Goal: Information Seeking & Learning: Check status

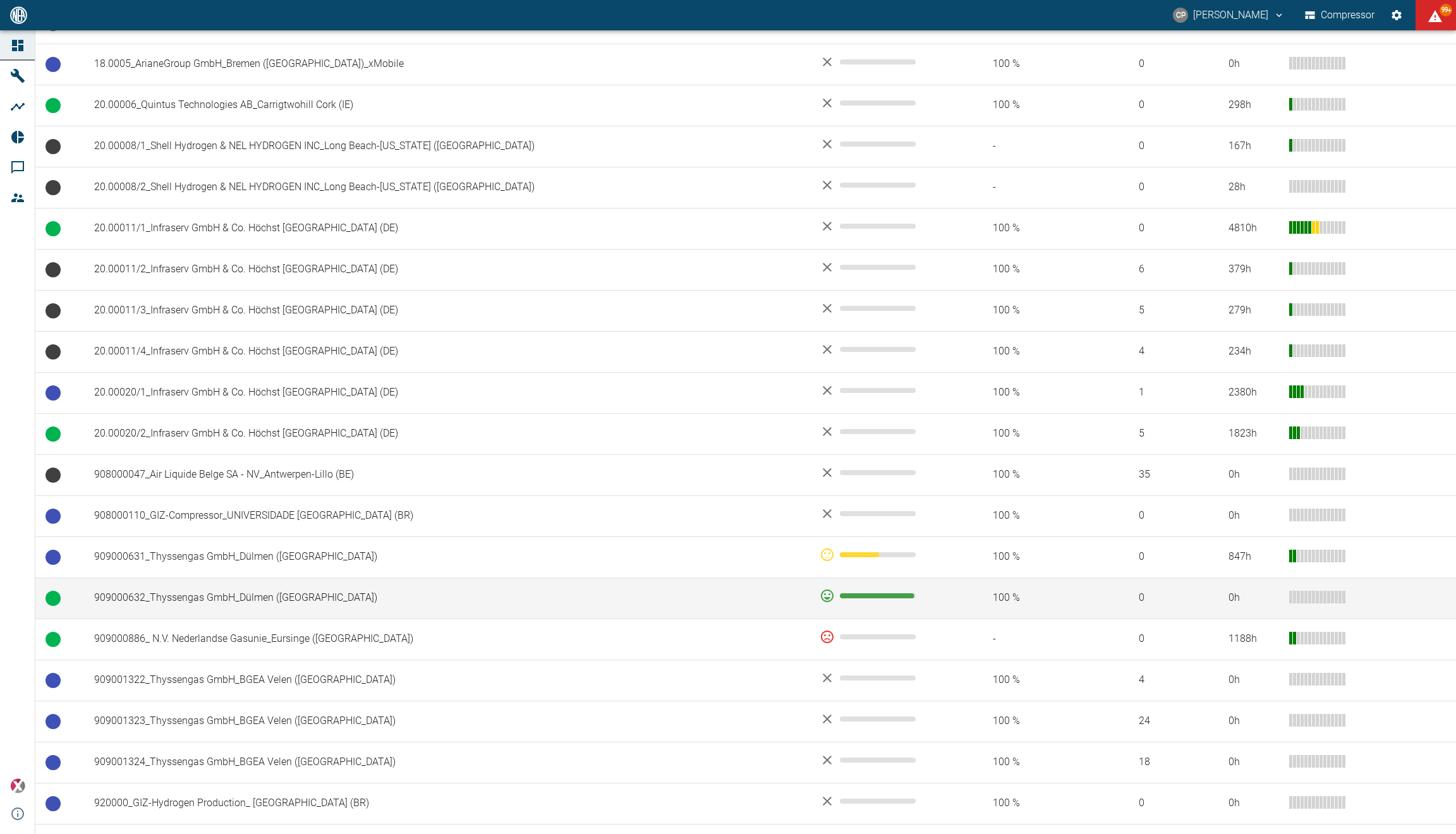
scroll to position [502, 0]
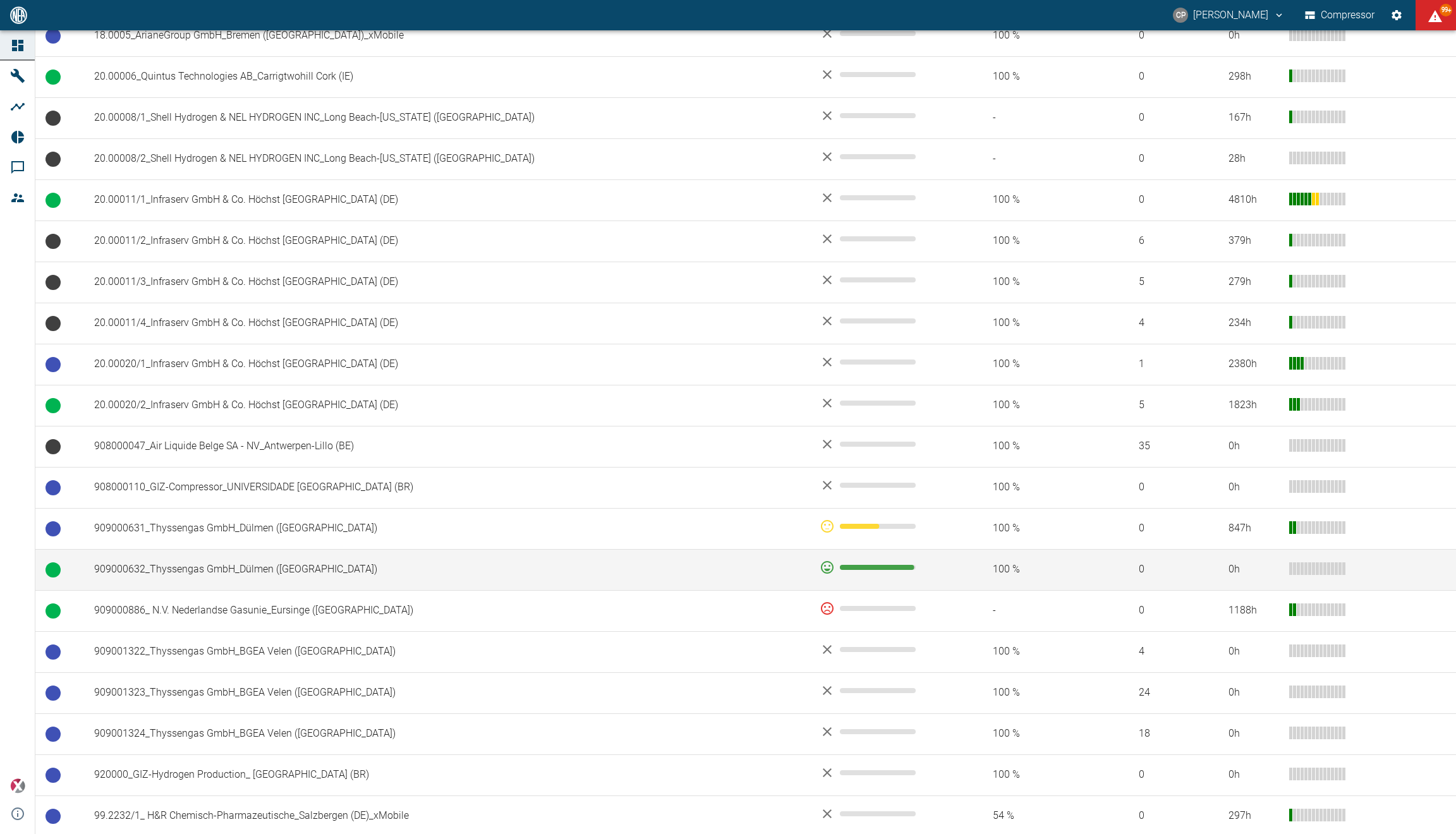
click at [358, 586] on td "909000632_Thyssengas GmbH_Dülmen ([GEOGRAPHIC_DATA])" at bounding box center [447, 570] width 726 height 41
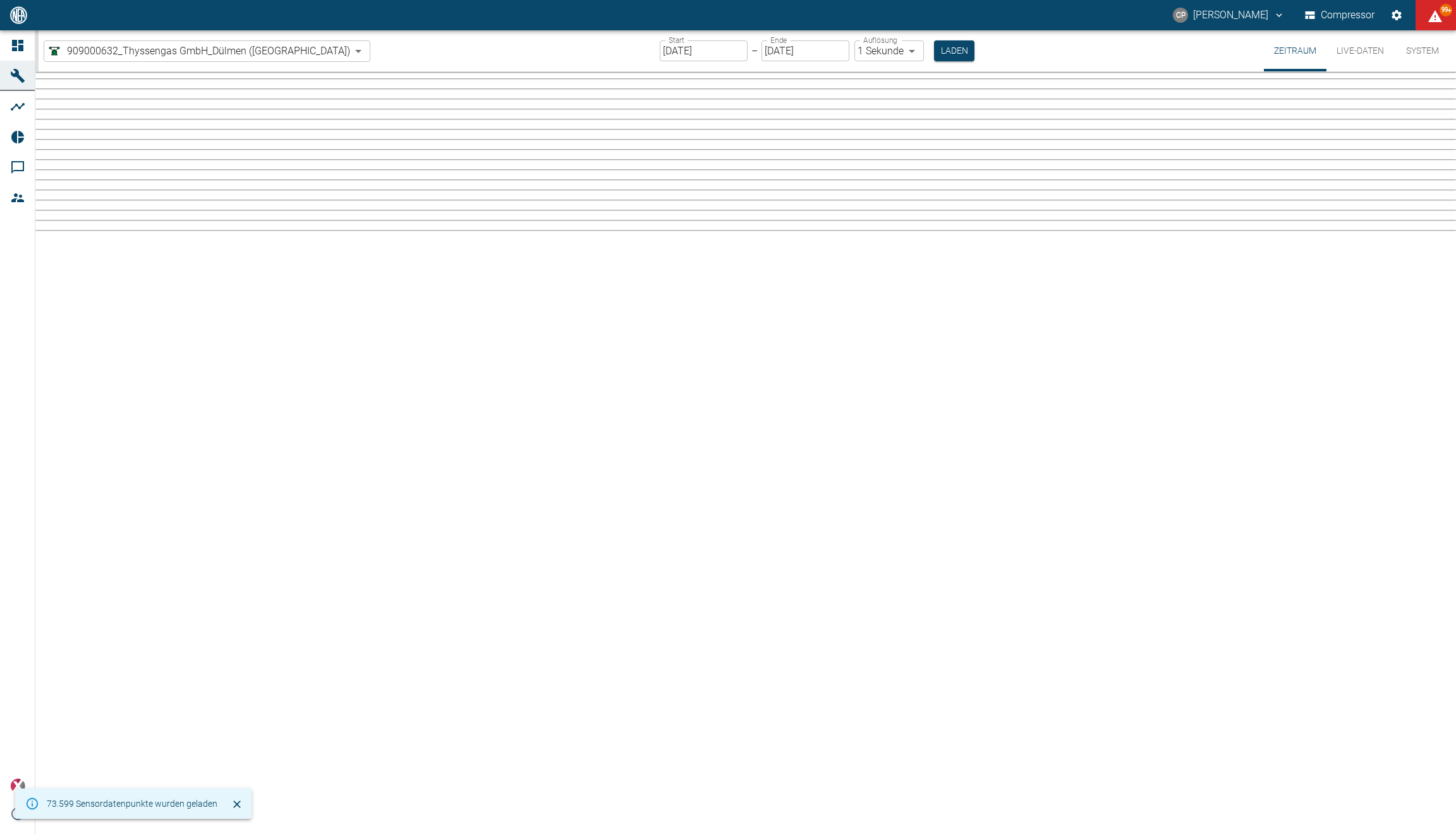
type input "2min"
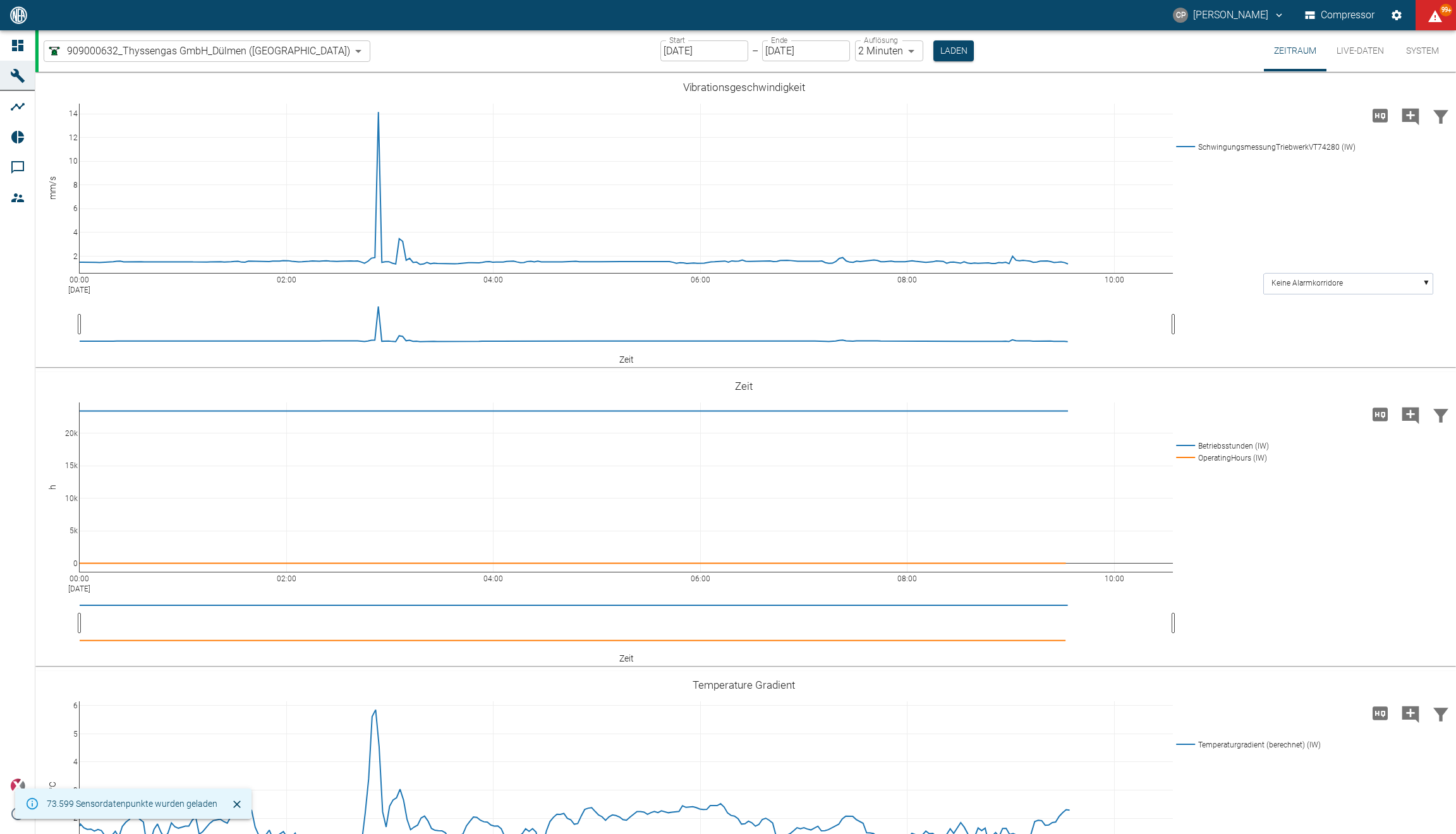
click at [1348, 55] on button "Live-Daten" at bounding box center [1360, 51] width 68 height 41
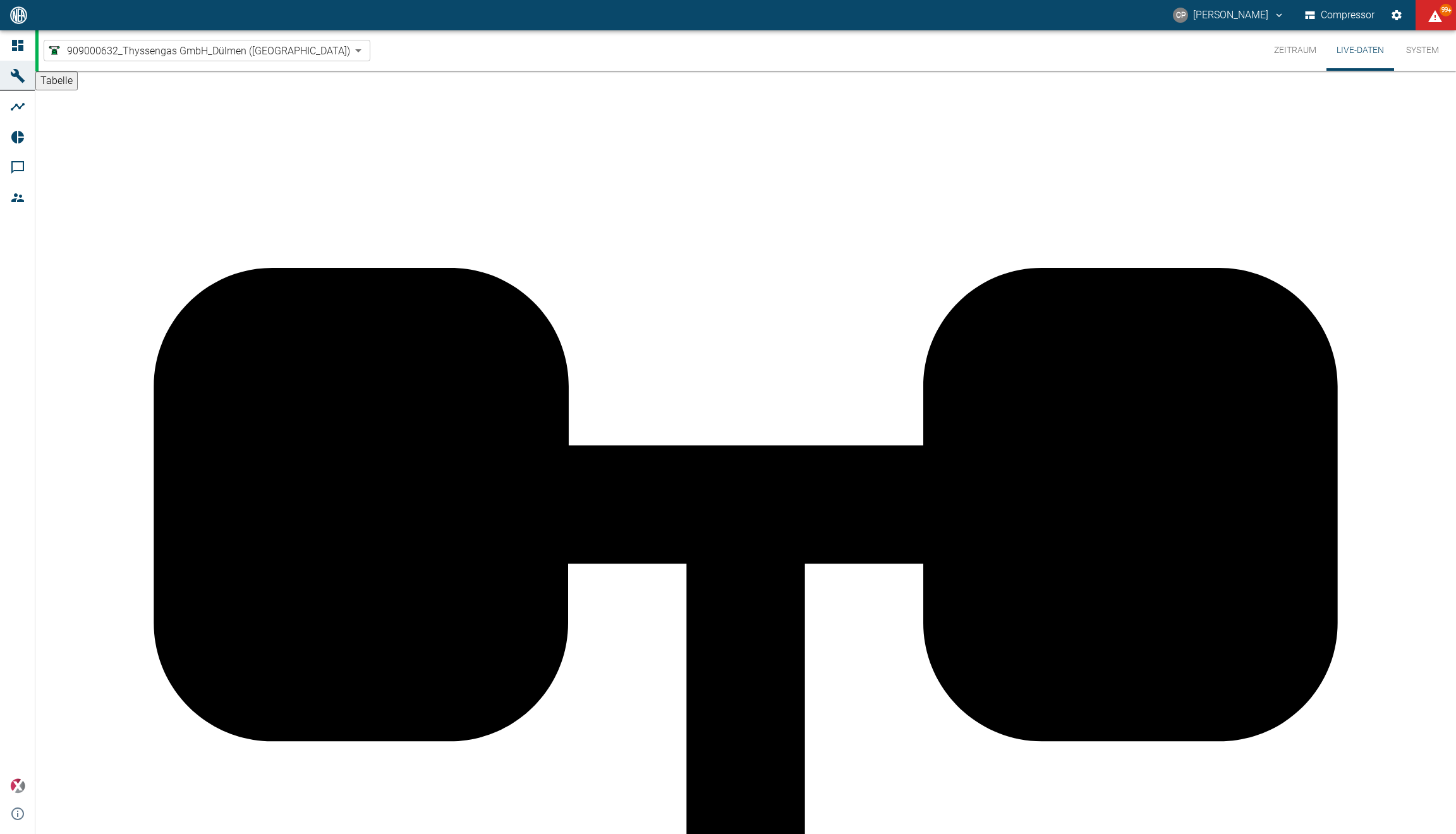
scroll to position [473, 0]
click at [18, 21] on icon at bounding box center [17, 15] width 12 height 12
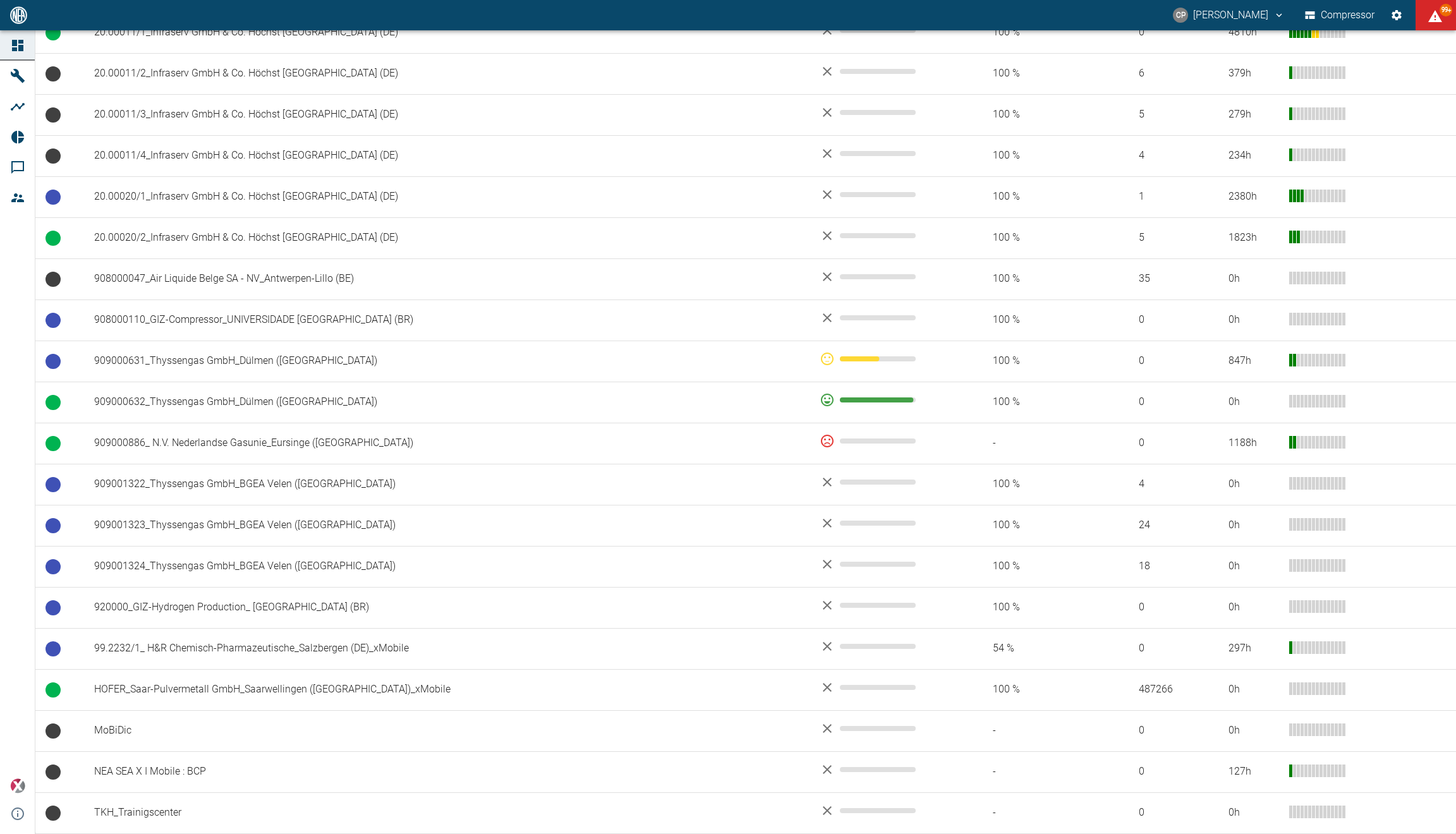
scroll to position [673, 0]
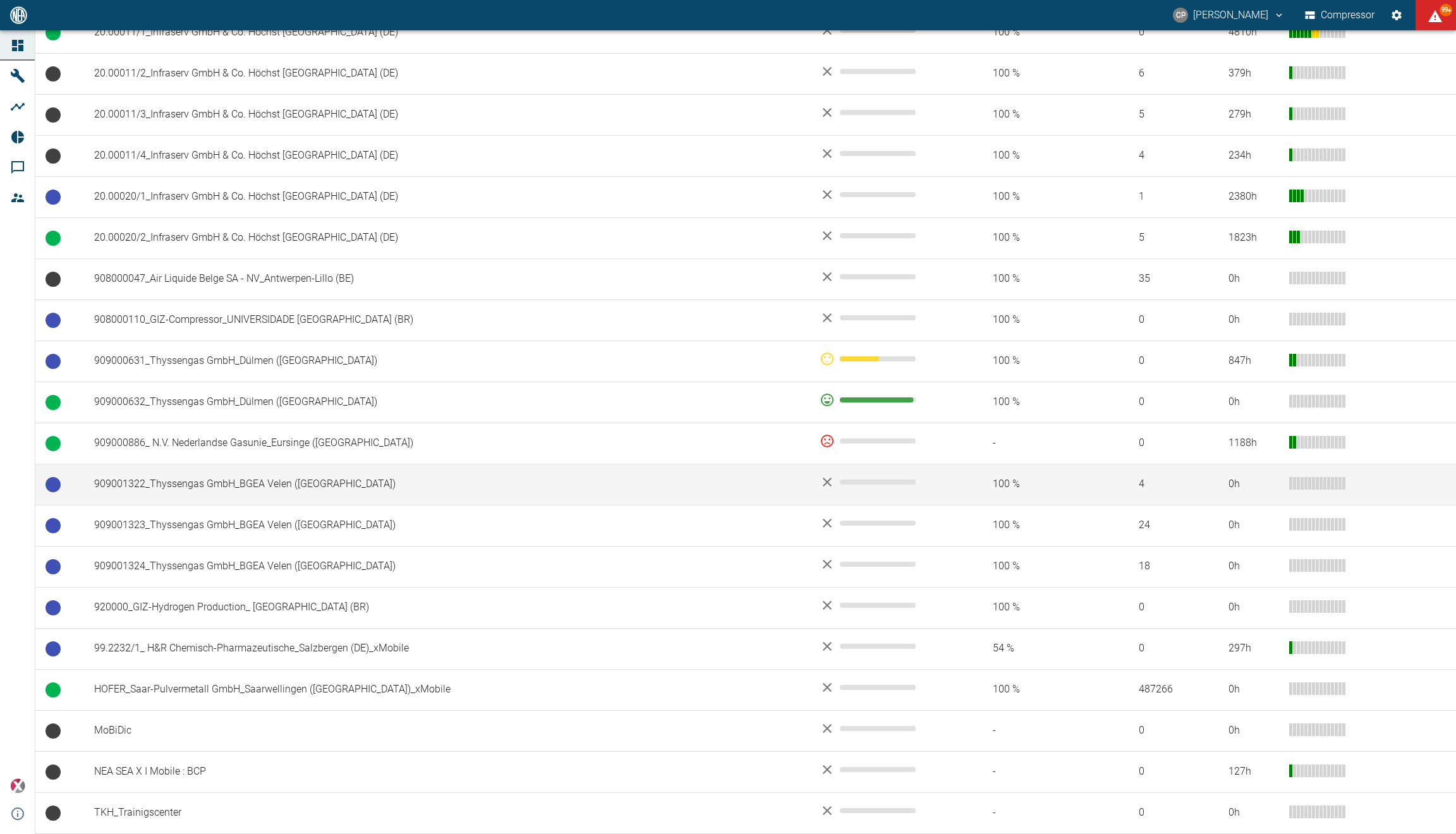
click at [191, 480] on td "909001322_Thyssengas GmbH_BGEA Velen ([GEOGRAPHIC_DATA])" at bounding box center [447, 484] width 726 height 41
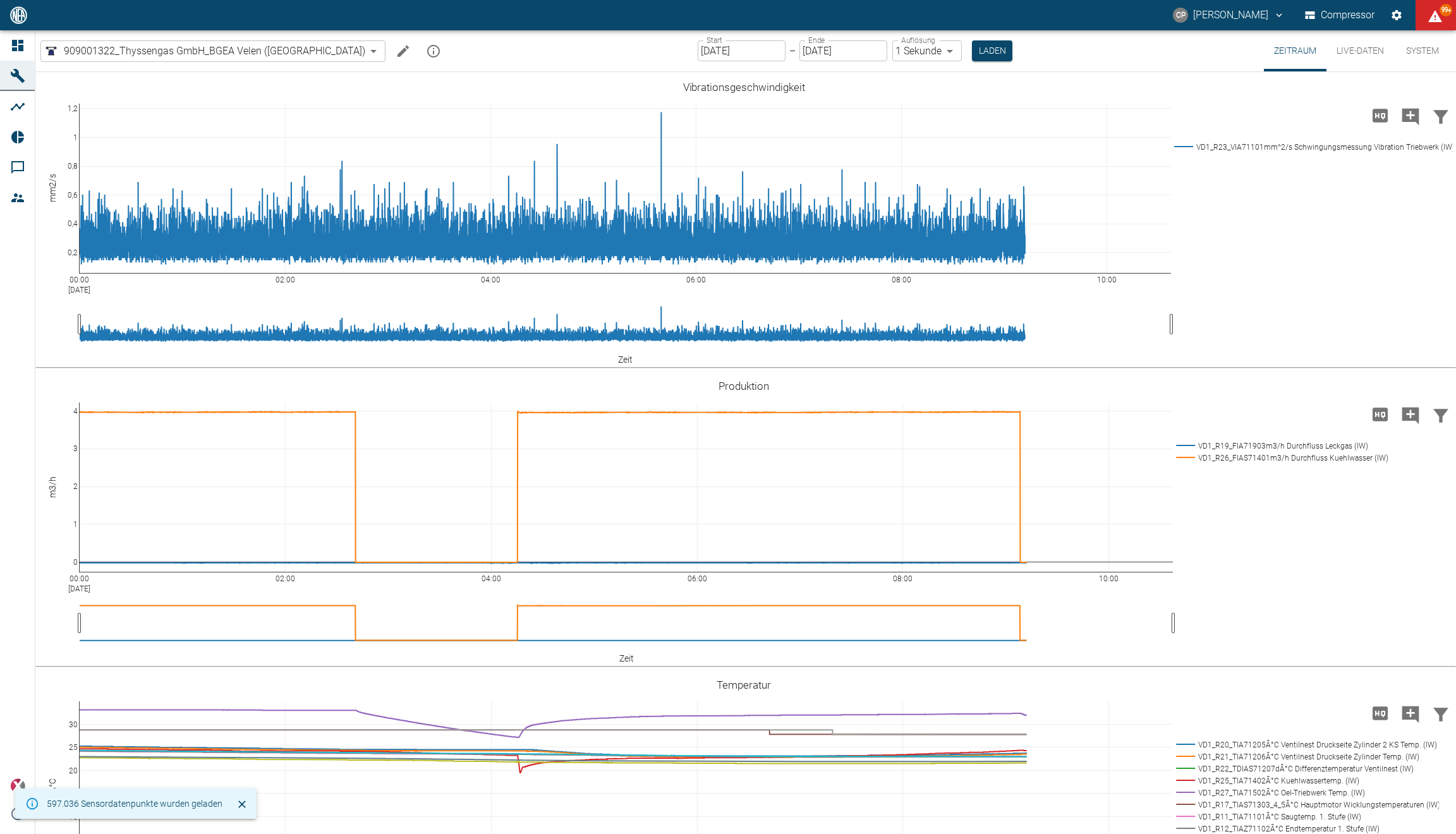
click at [1340, 46] on button "Live-Daten" at bounding box center [1360, 51] width 68 height 41
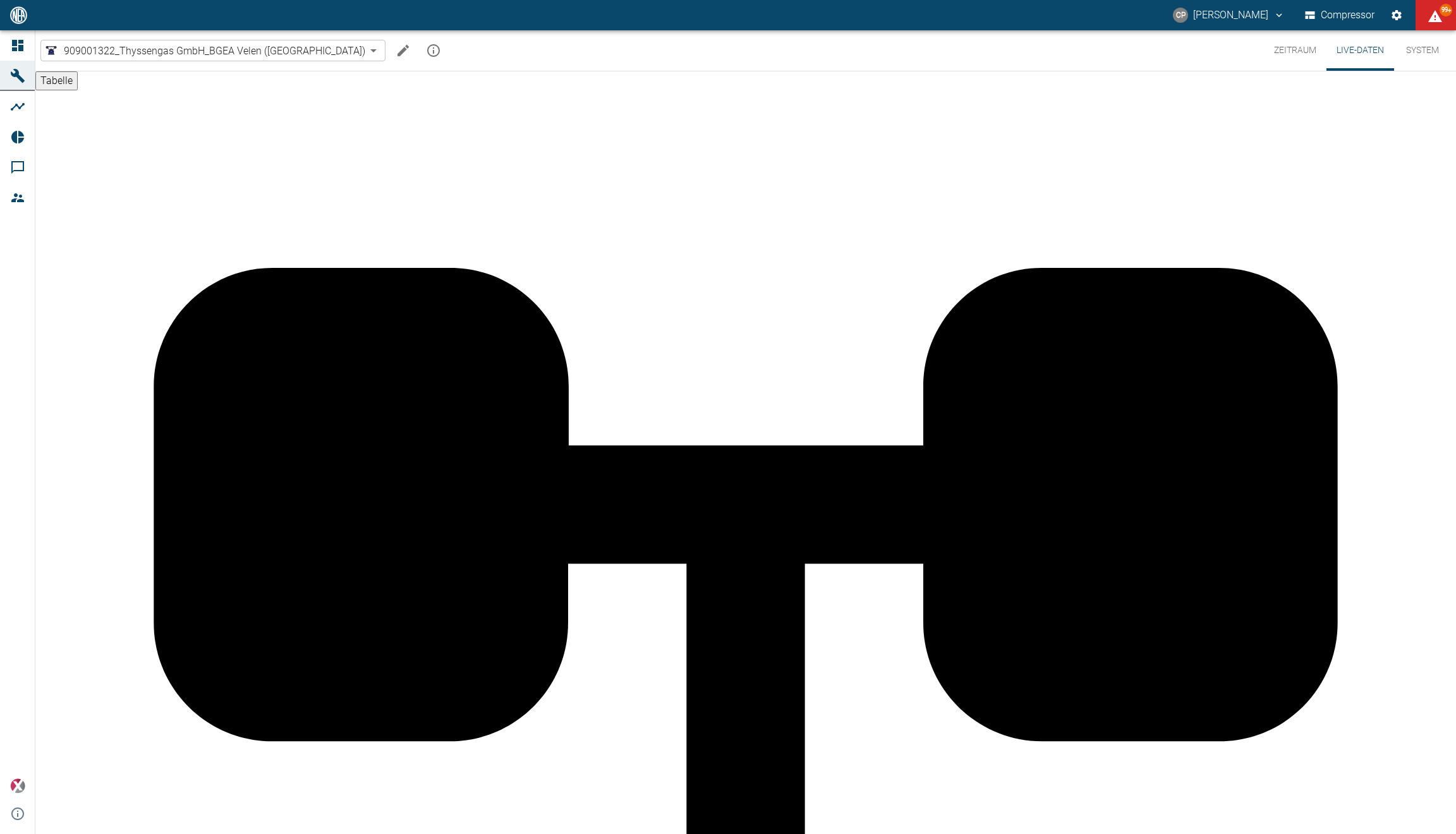
click at [1430, 52] on button "System" at bounding box center [1422, 51] width 57 height 41
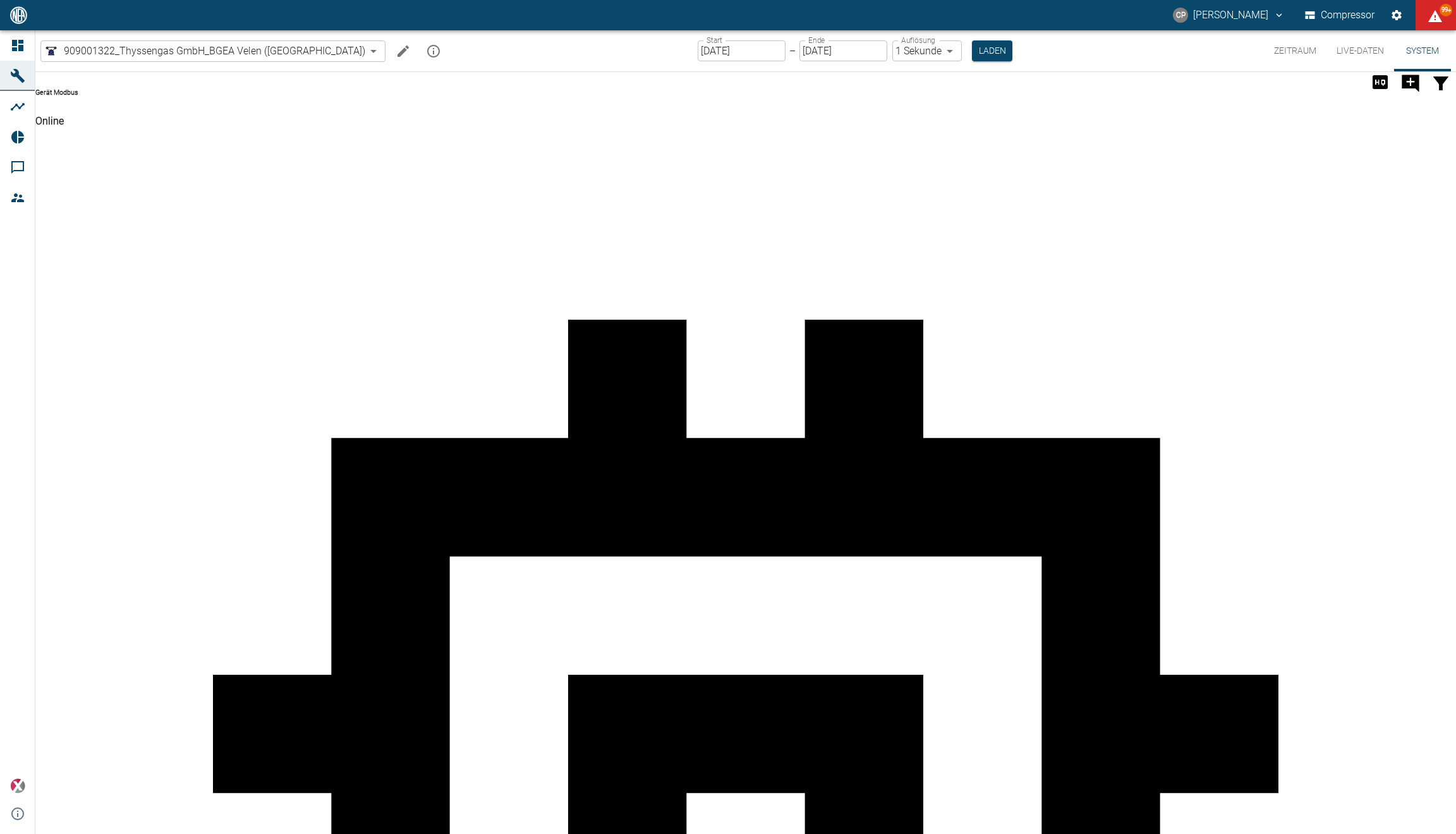
click at [1280, 47] on button "Zeitraum" at bounding box center [1294, 51] width 62 height 41
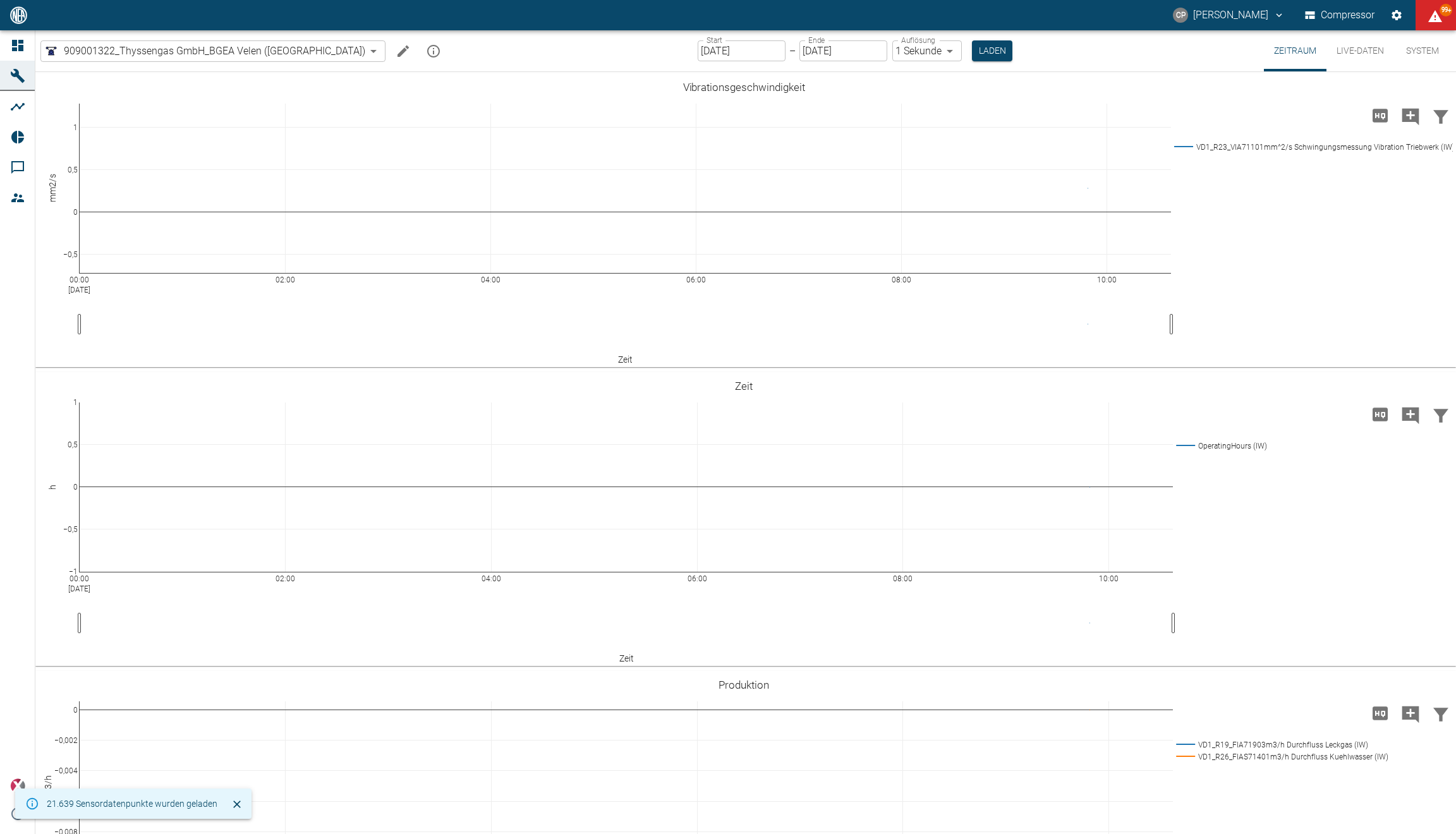
click at [722, 58] on input "[DATE]" at bounding box center [741, 51] width 88 height 21
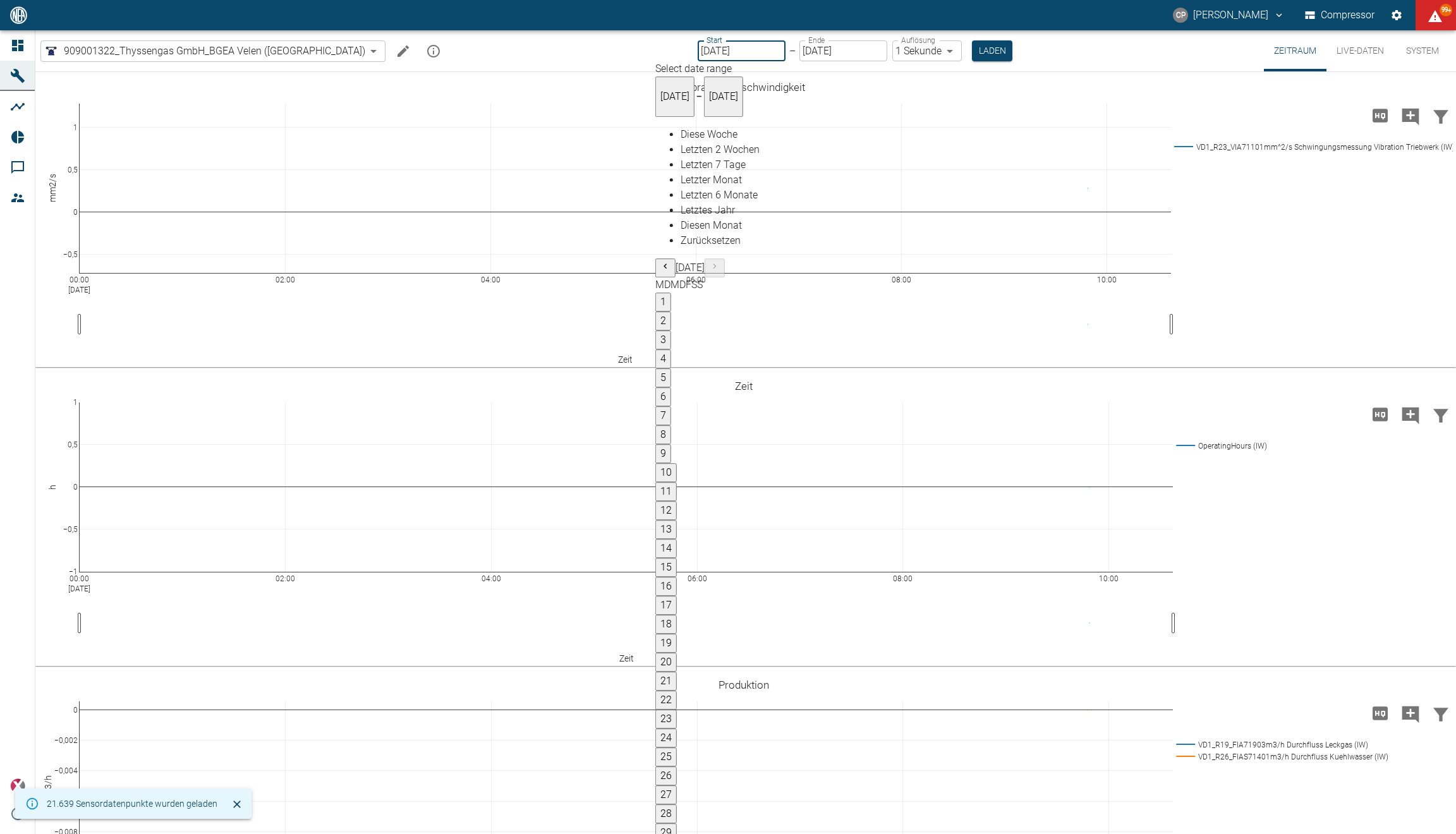
type input "[DATE]"
type input "2min"
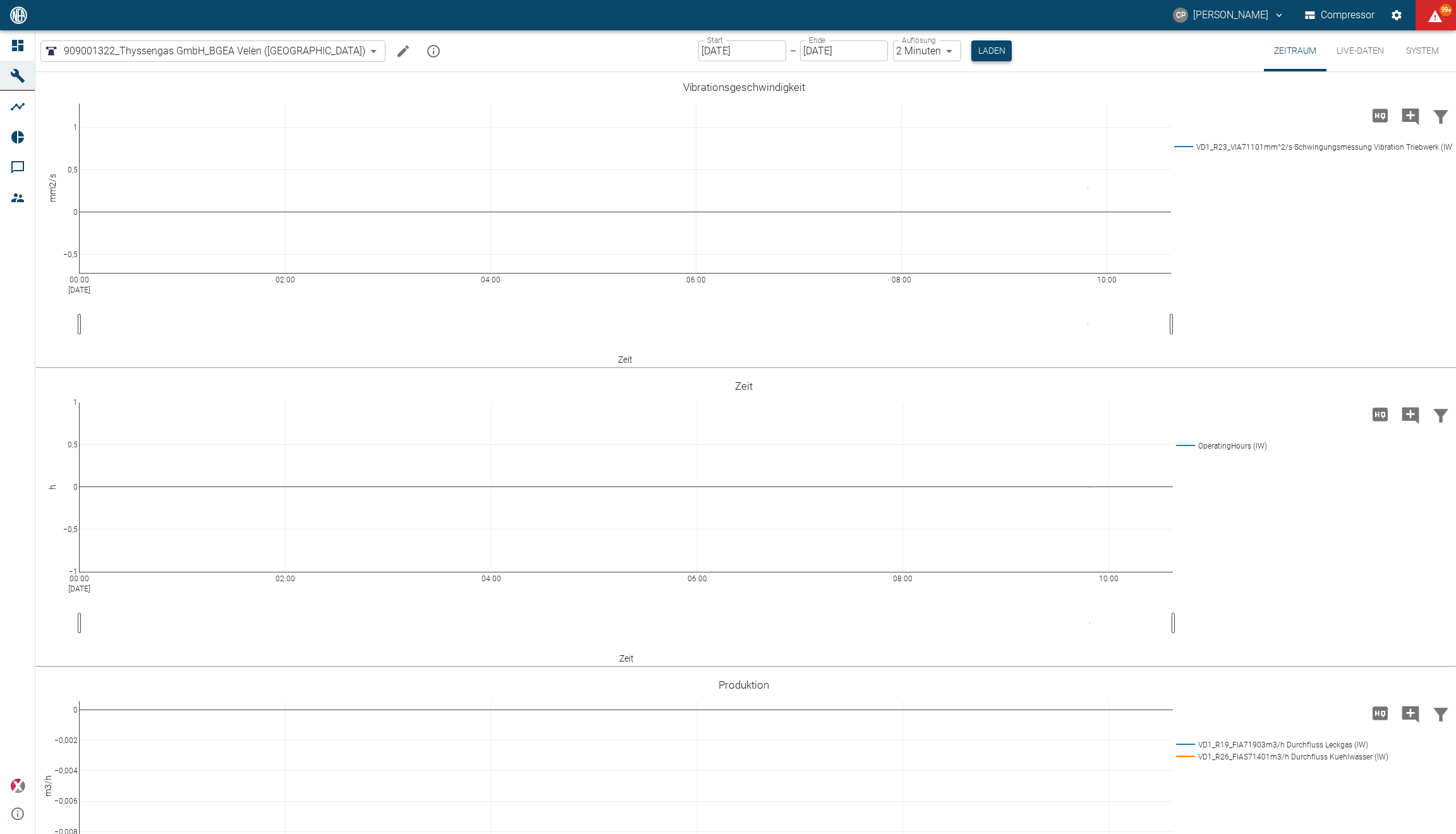
click at [971, 55] on button "Laden" at bounding box center [992, 51] width 41 height 21
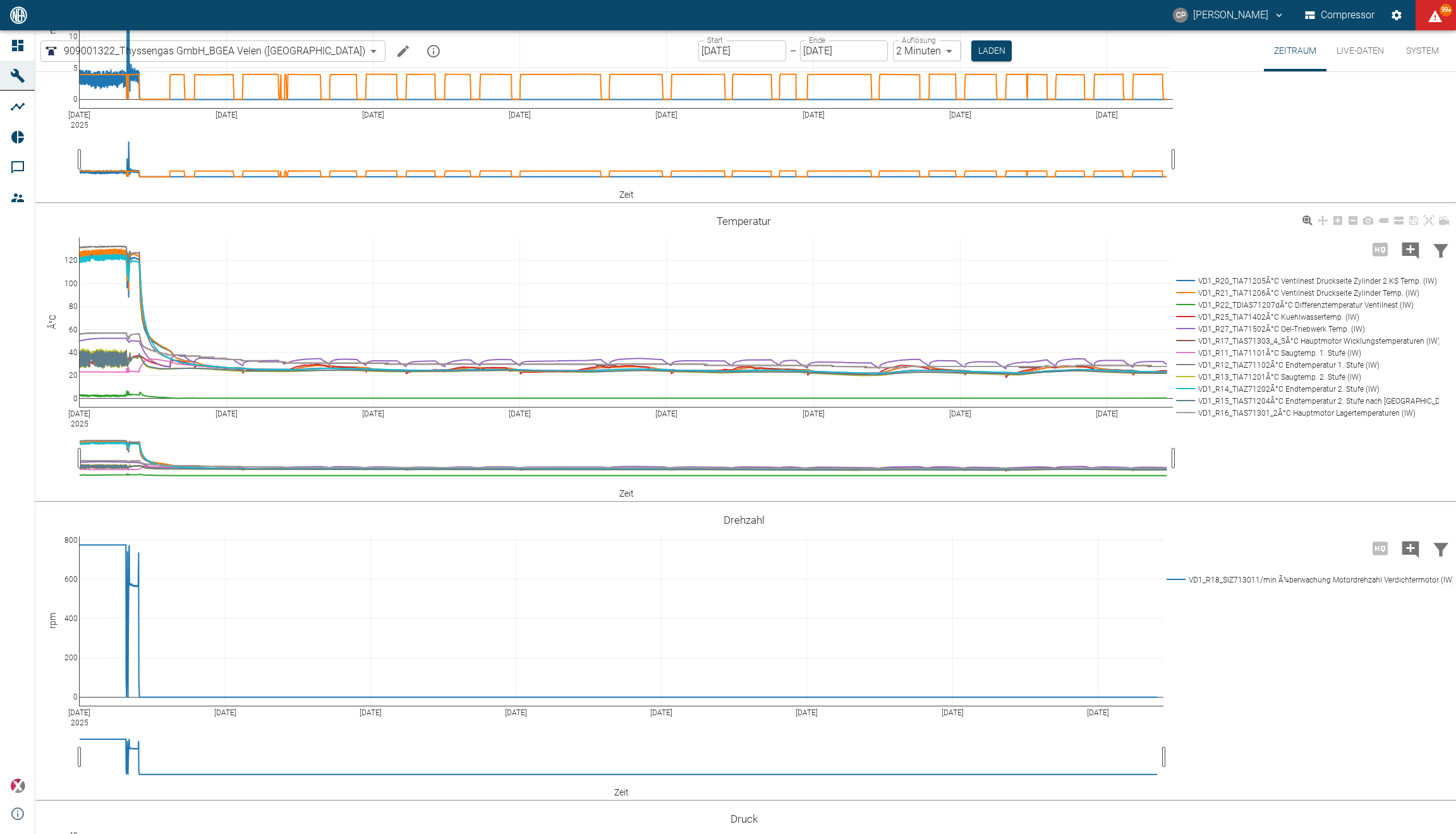
scroll to position [473, 0]
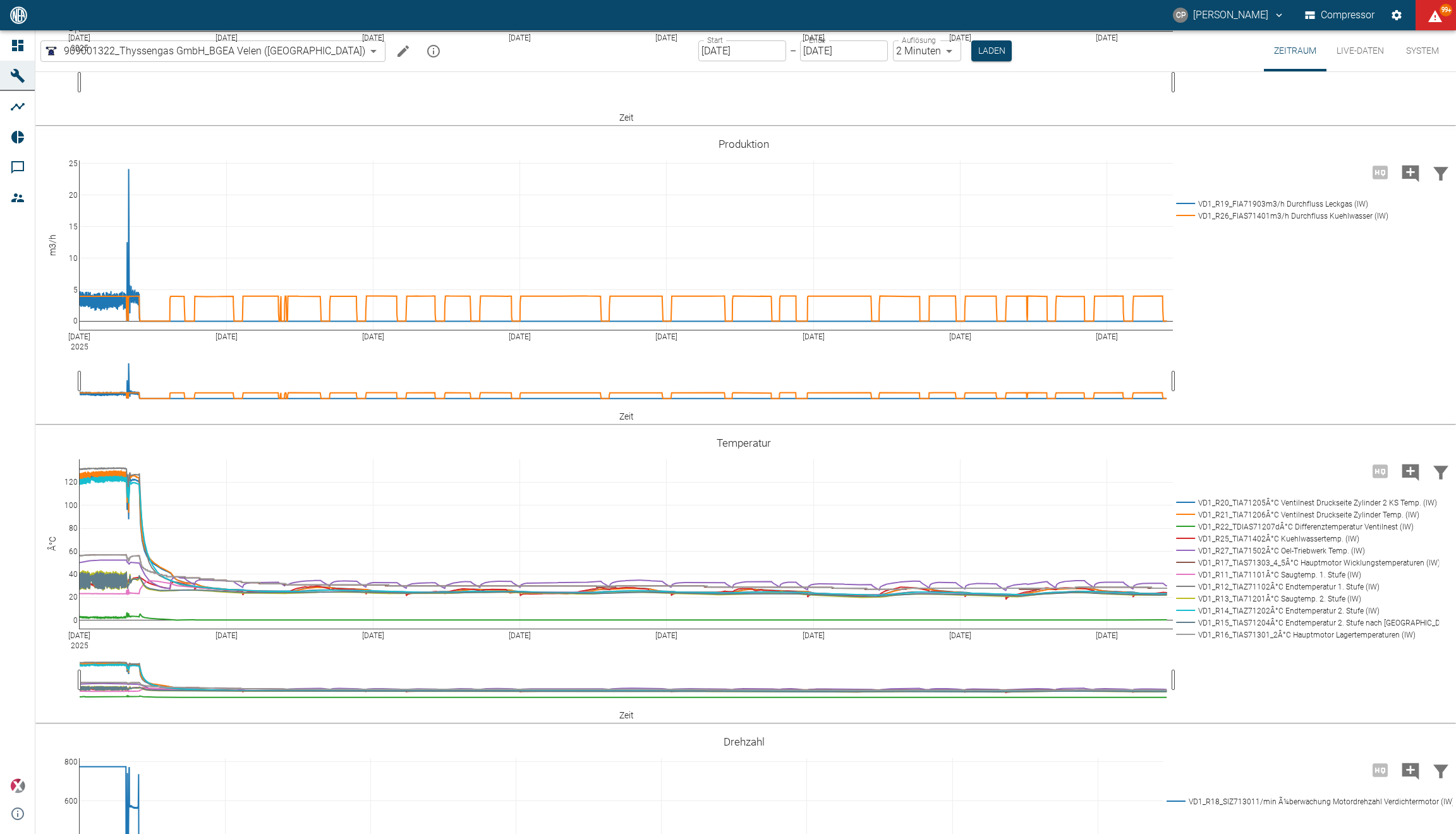
click at [698, 62] on div "Start [DATE] Start – Ende [DATE] Ende Auflösung 2 Minuten 2min Auflösung Laden" at bounding box center [855, 51] width 314 height 41
click at [698, 55] on input "[DATE]" at bounding box center [742, 51] width 88 height 21
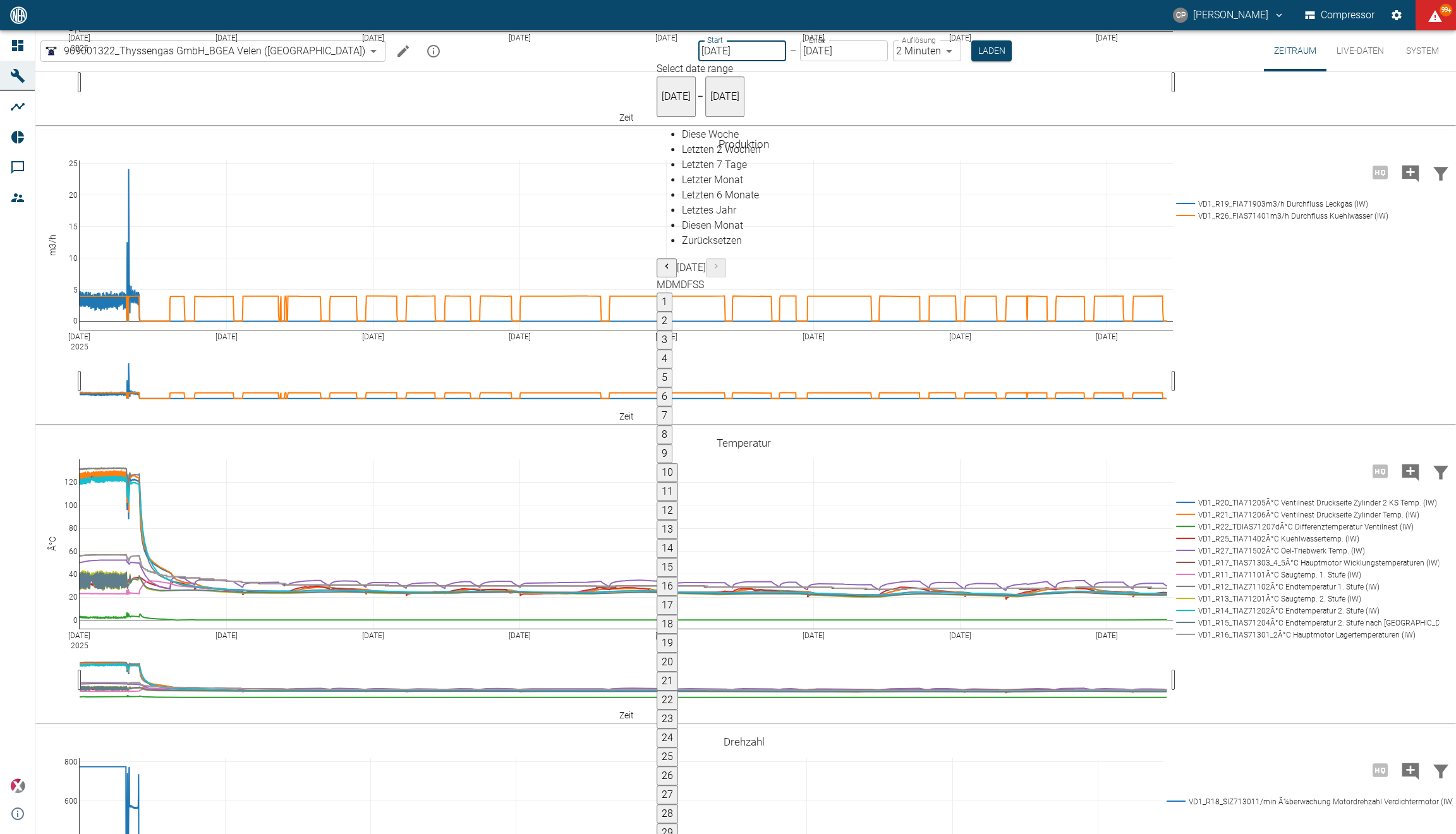
click at [678, 804] on button "28" at bounding box center [667, 814] width 22 height 19
type input "[DATE]"
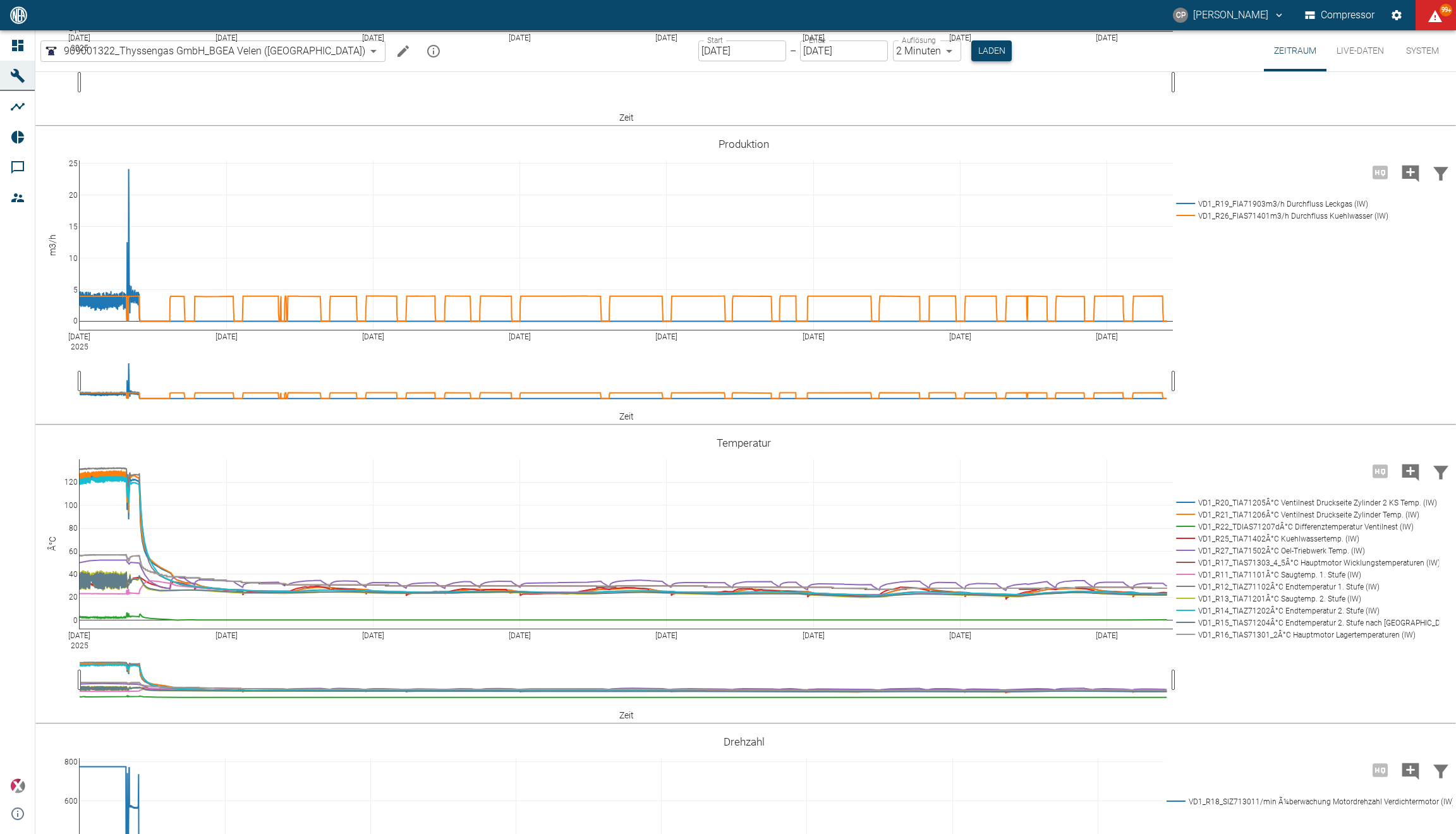
click at [971, 51] on button "Laden" at bounding box center [992, 51] width 41 height 21
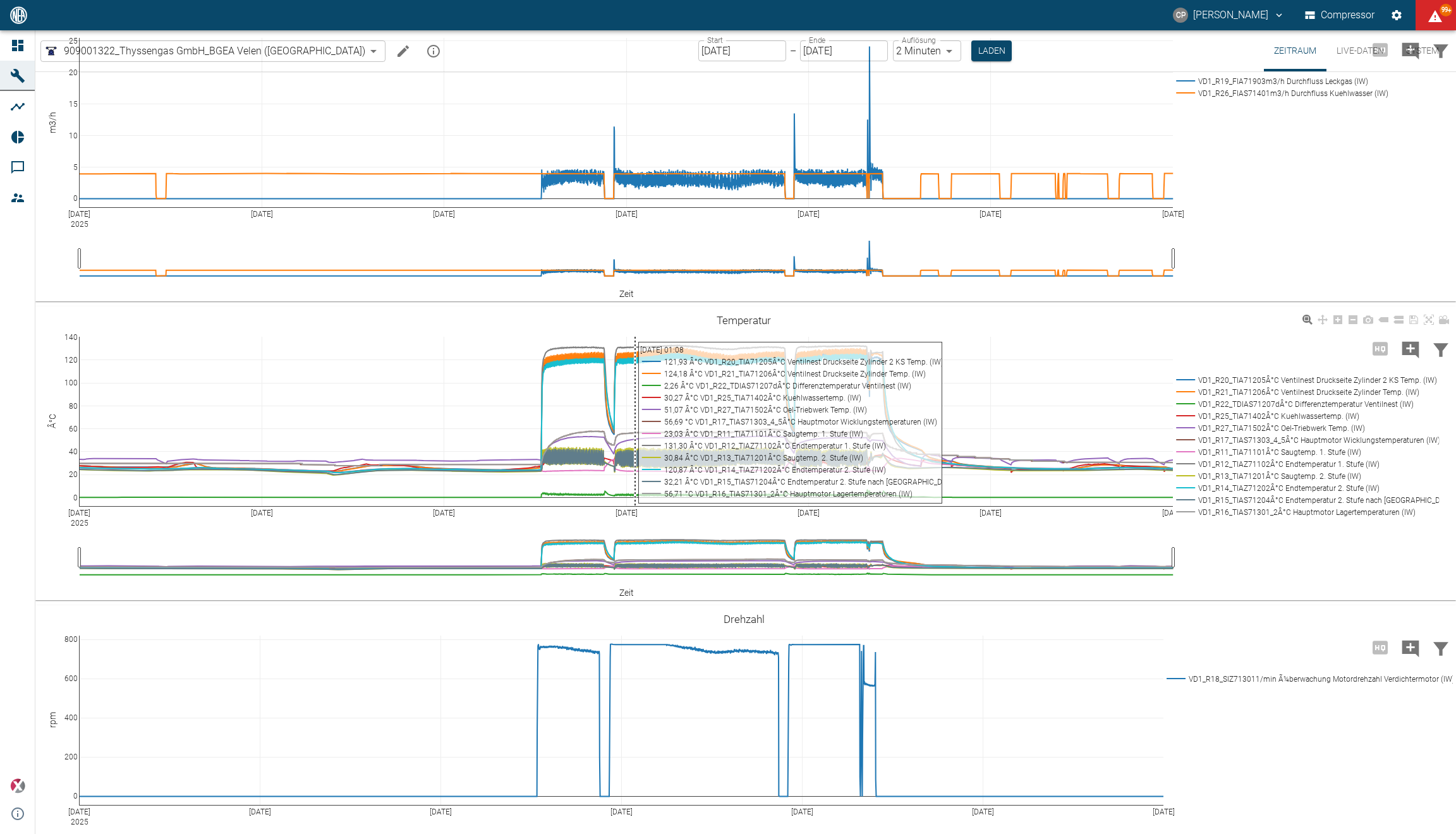
scroll to position [758, 0]
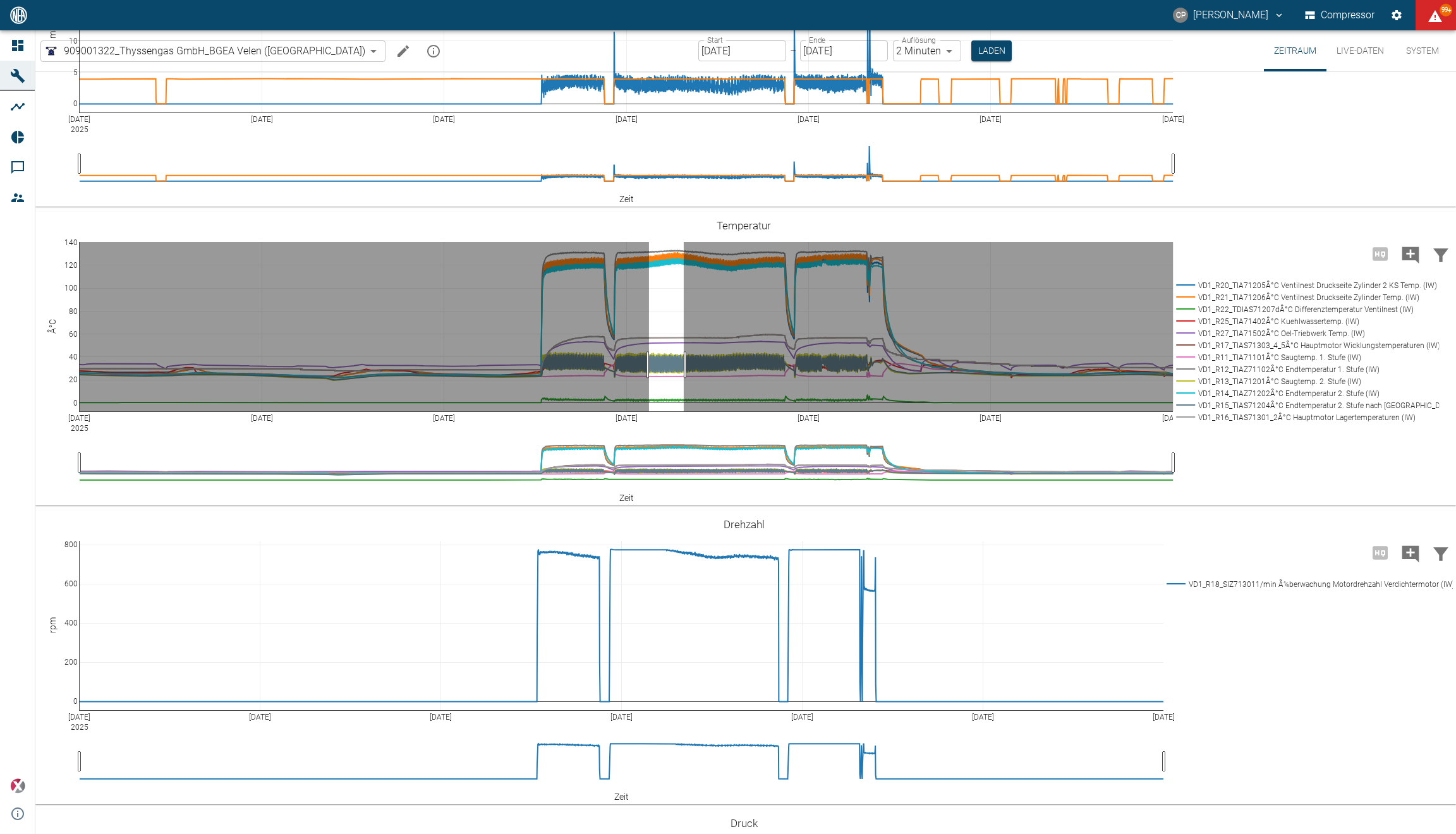
drag, startPoint x: 649, startPoint y: 365, endPoint x: 684, endPoint y: 361, distance: 35.2
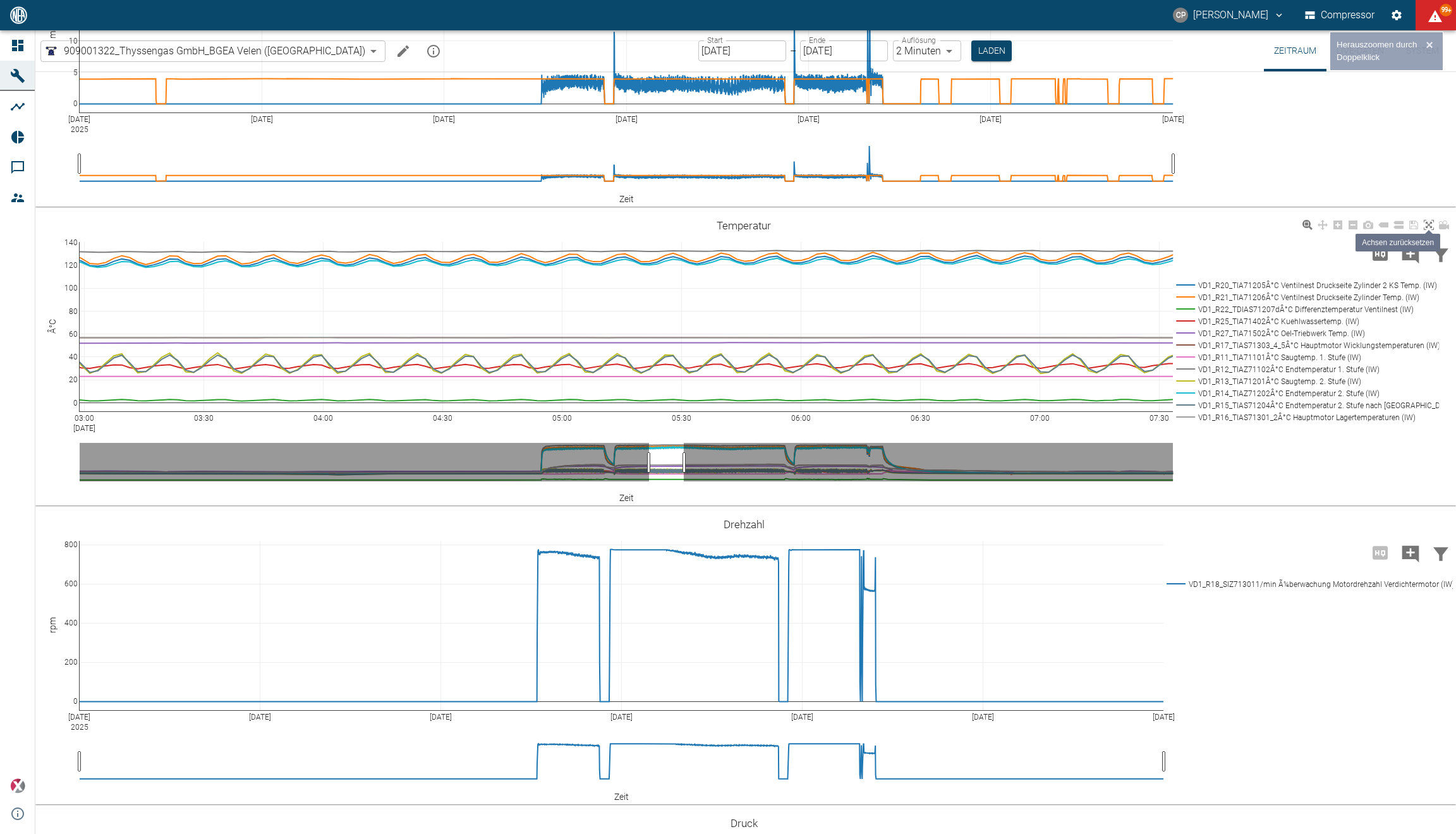
click at [1428, 224] on icon at bounding box center [1428, 225] width 10 height 10
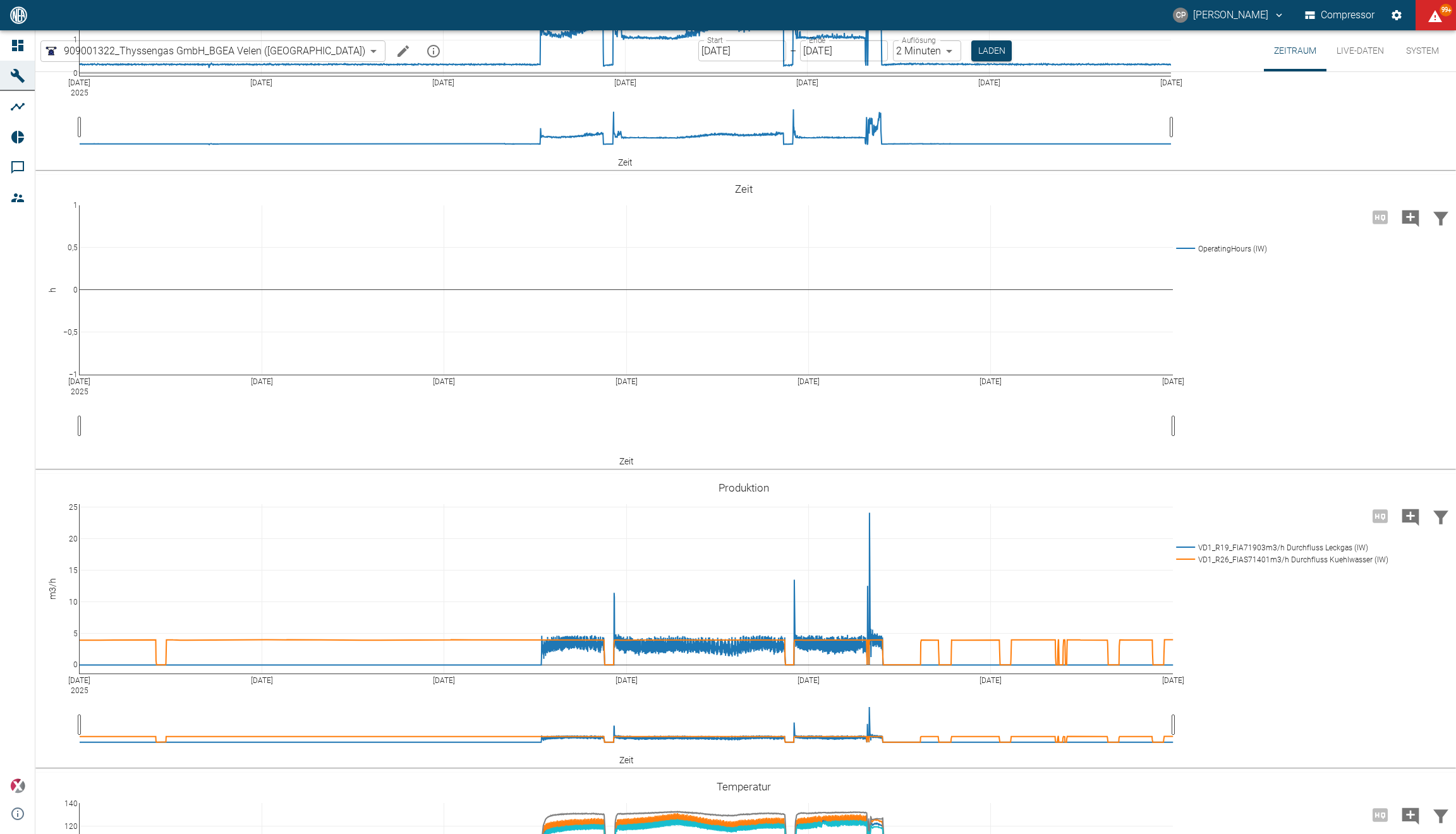
scroll to position [190, 0]
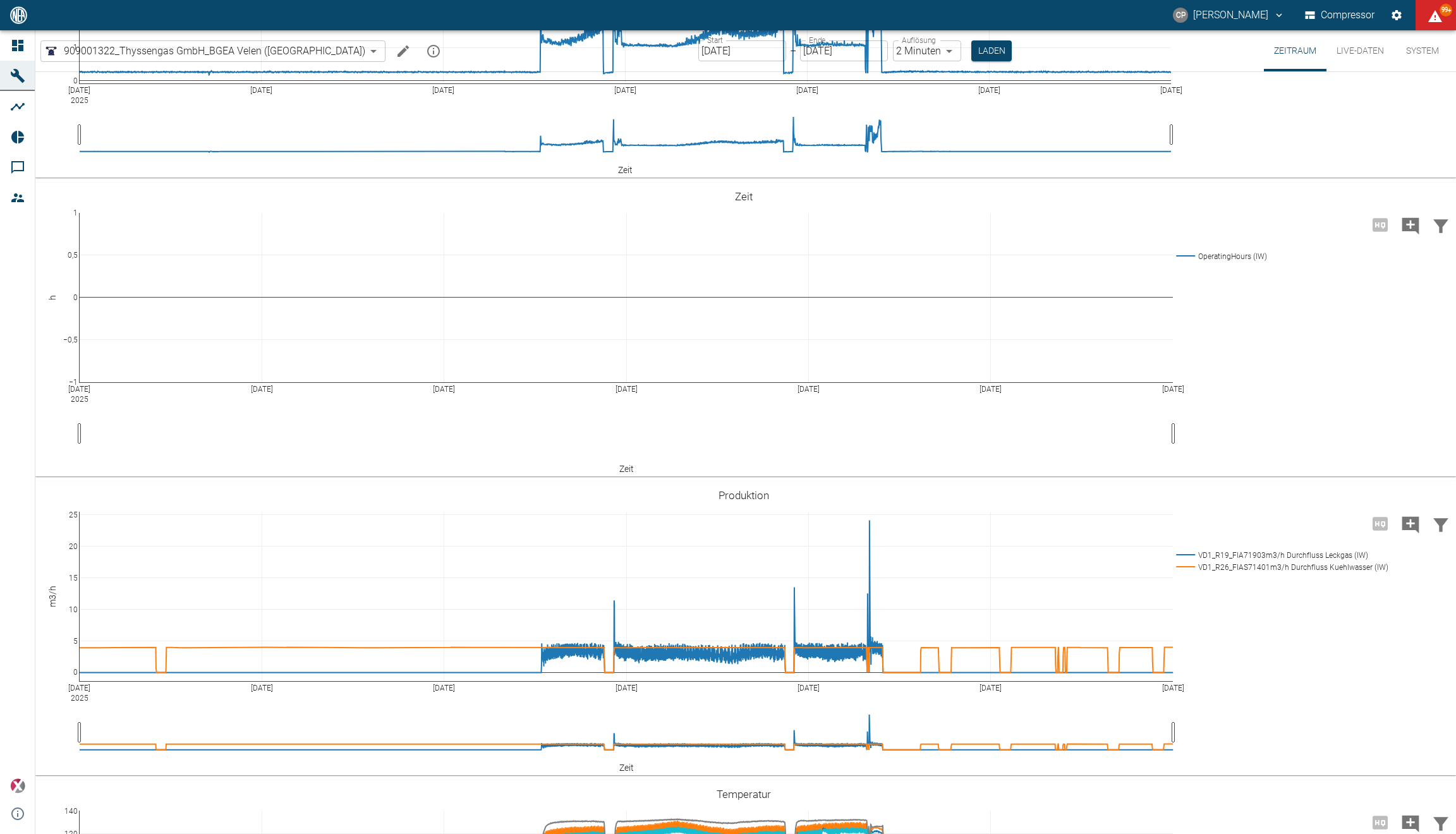
click at [396, 51] on icon "Machine bearbeiten" at bounding box center [403, 51] width 15 height 15
click at [0, 0] on div "Zeitraum Live-Daten System" at bounding box center [0, 0] width 0 height 0
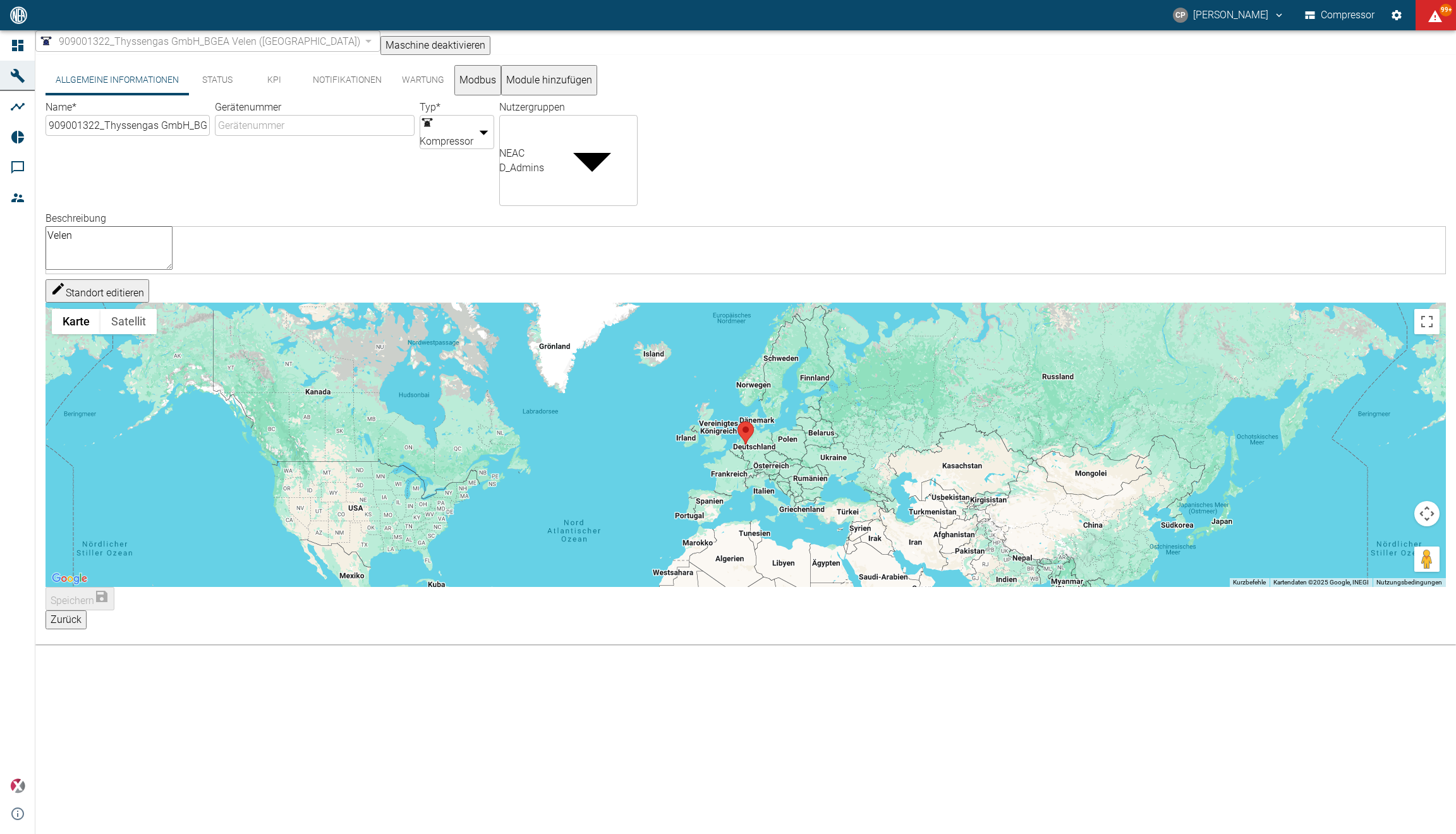
click at [400, 81] on button "Wartung" at bounding box center [423, 80] width 62 height 30
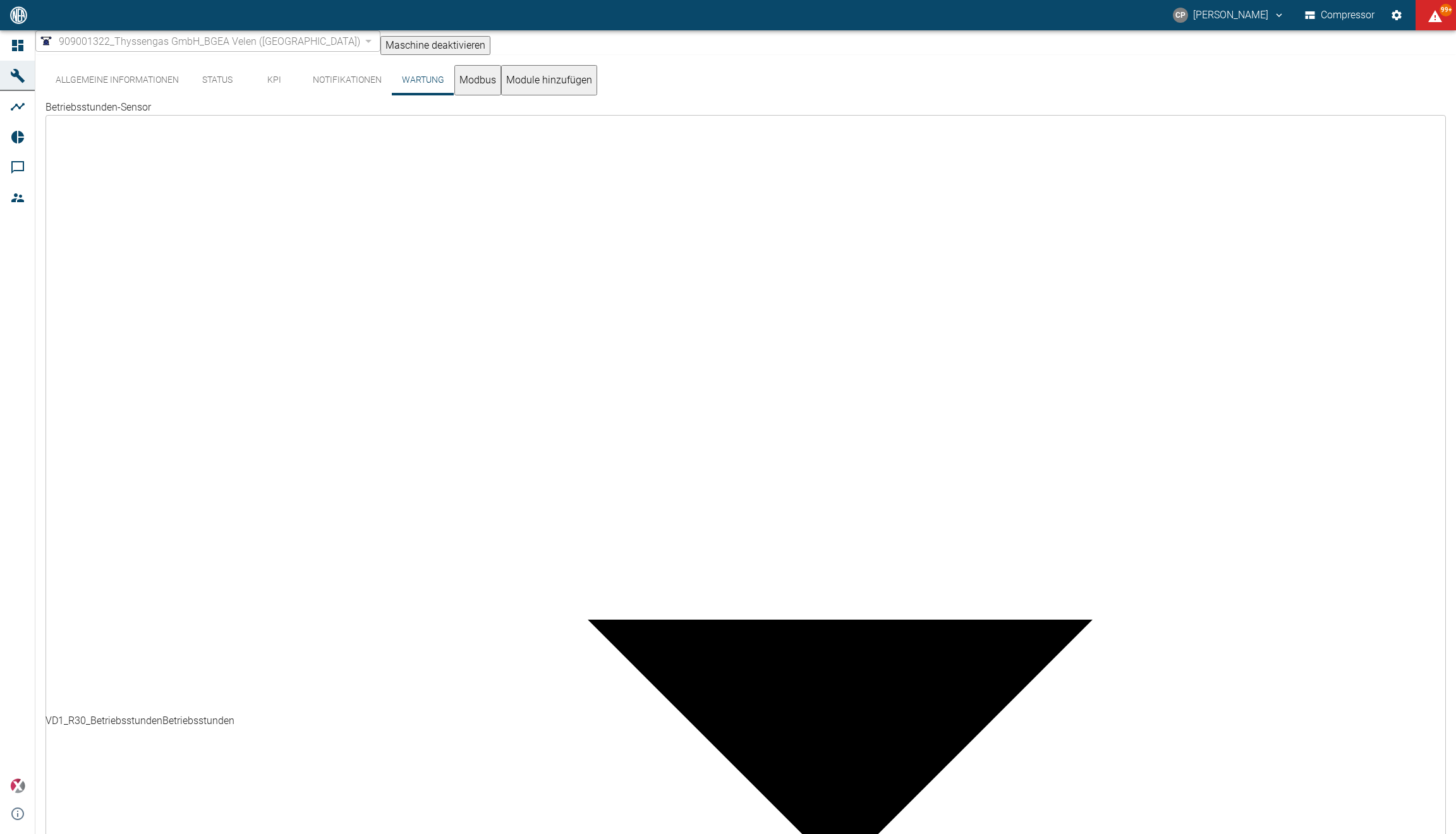
click at [361, 80] on button "Notifikationen" at bounding box center [347, 80] width 89 height 30
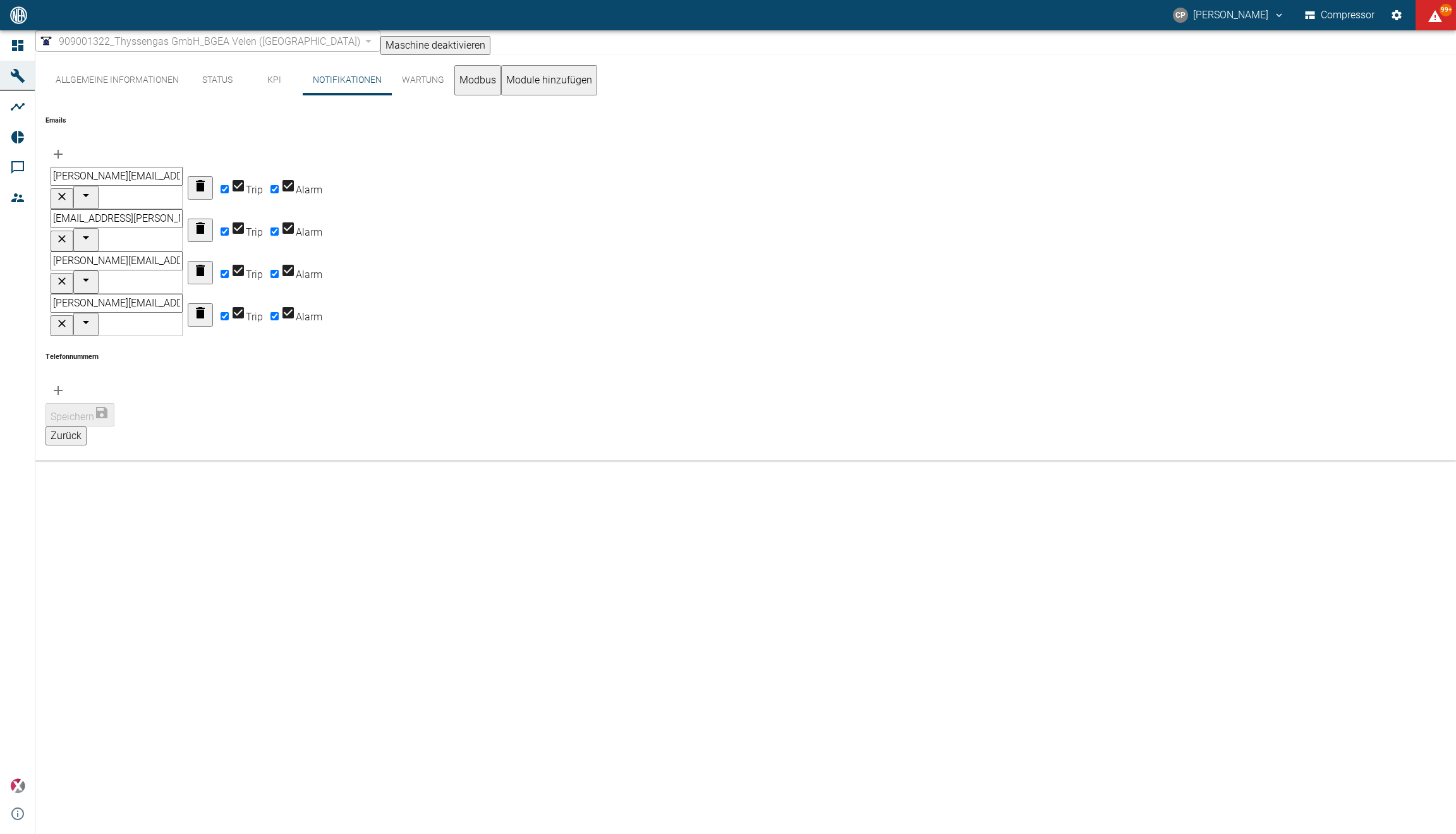
click at [87, 427] on button "Zurück" at bounding box center [66, 436] width 41 height 19
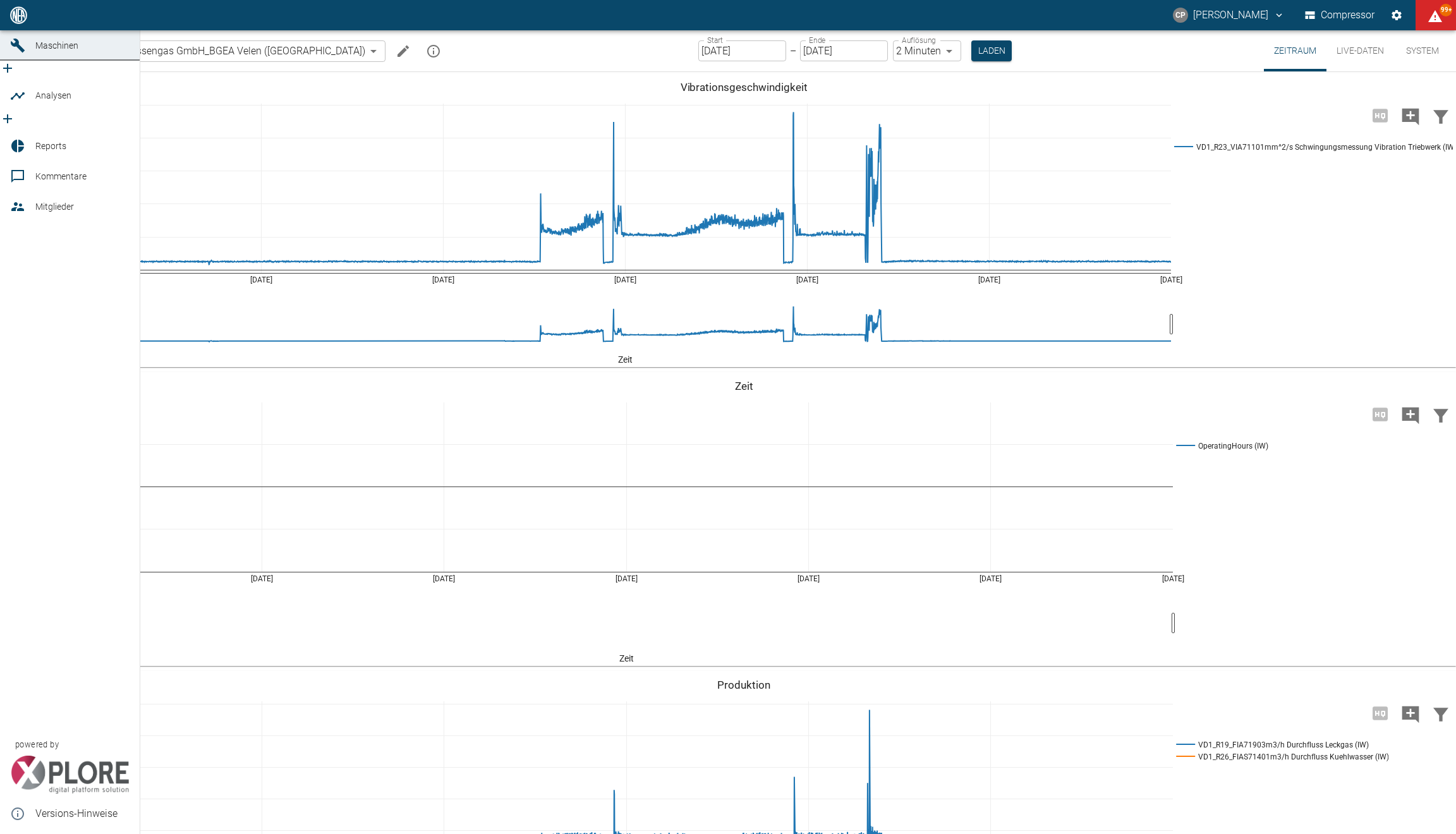
click at [18, 23] on icon at bounding box center [17, 15] width 15 height 15
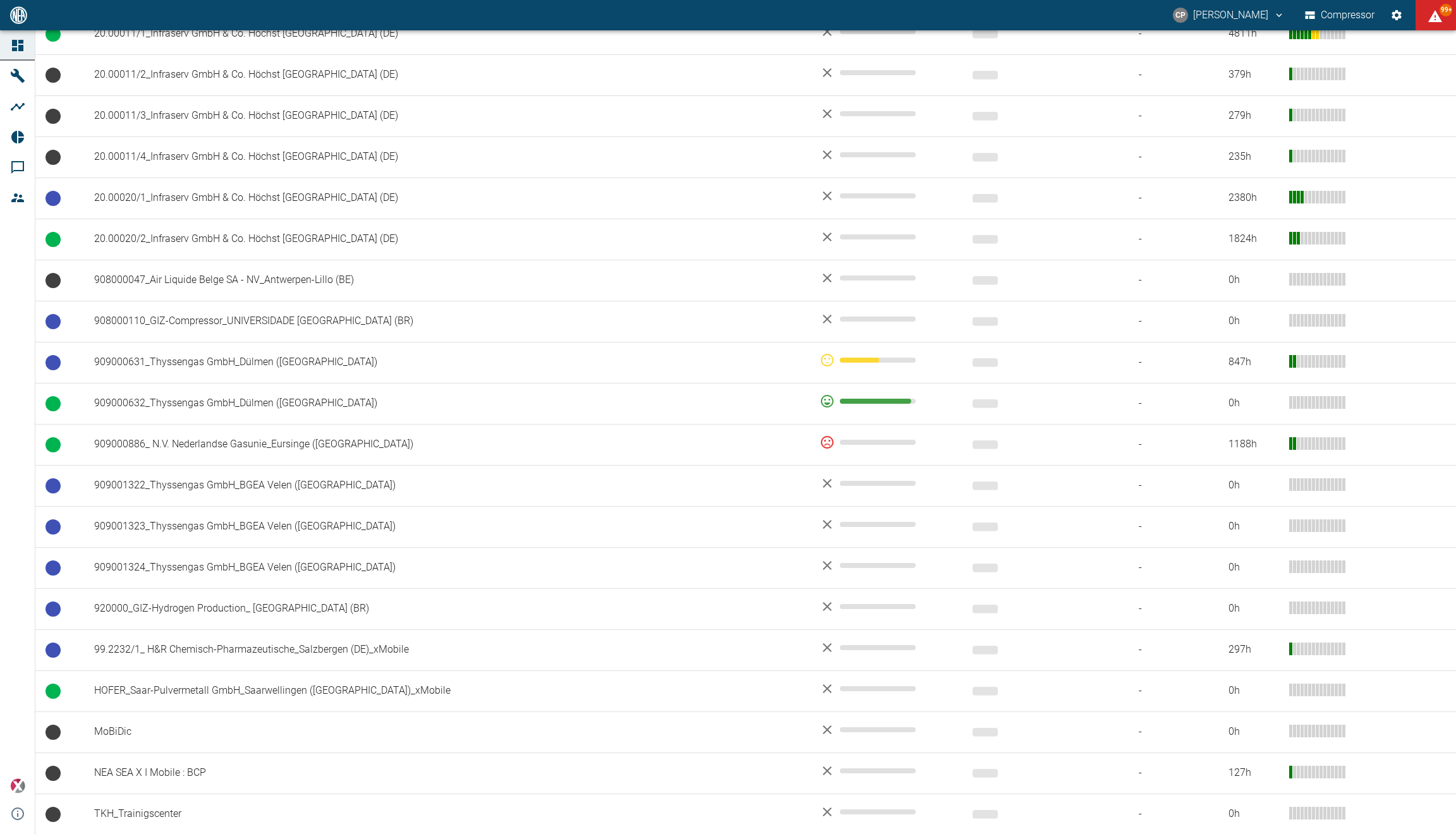
scroll to position [673, 0]
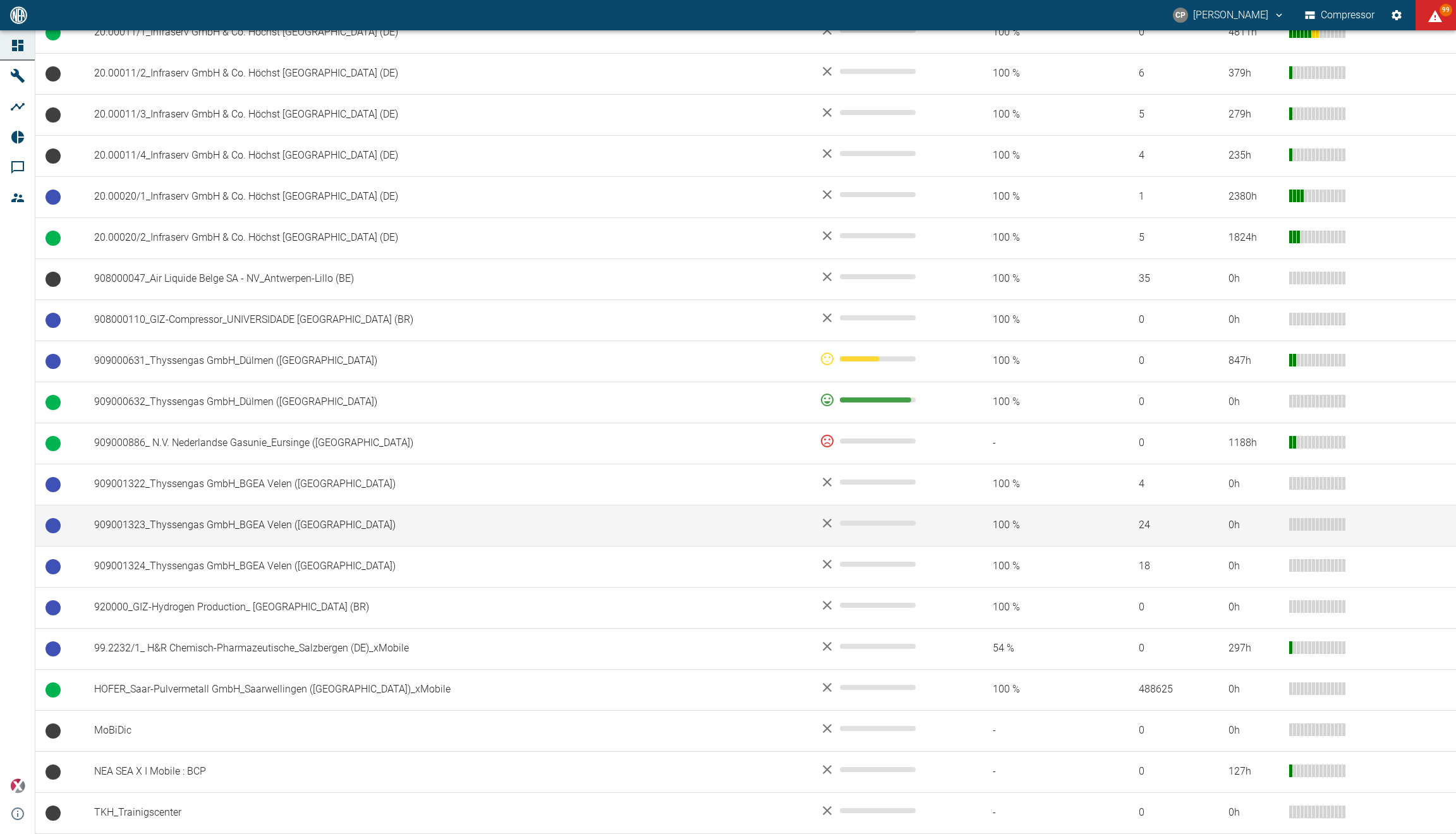
click at [211, 526] on td "909001323_Thyssengas GmbH_BGEA Velen ([GEOGRAPHIC_DATA])" at bounding box center [447, 525] width 726 height 41
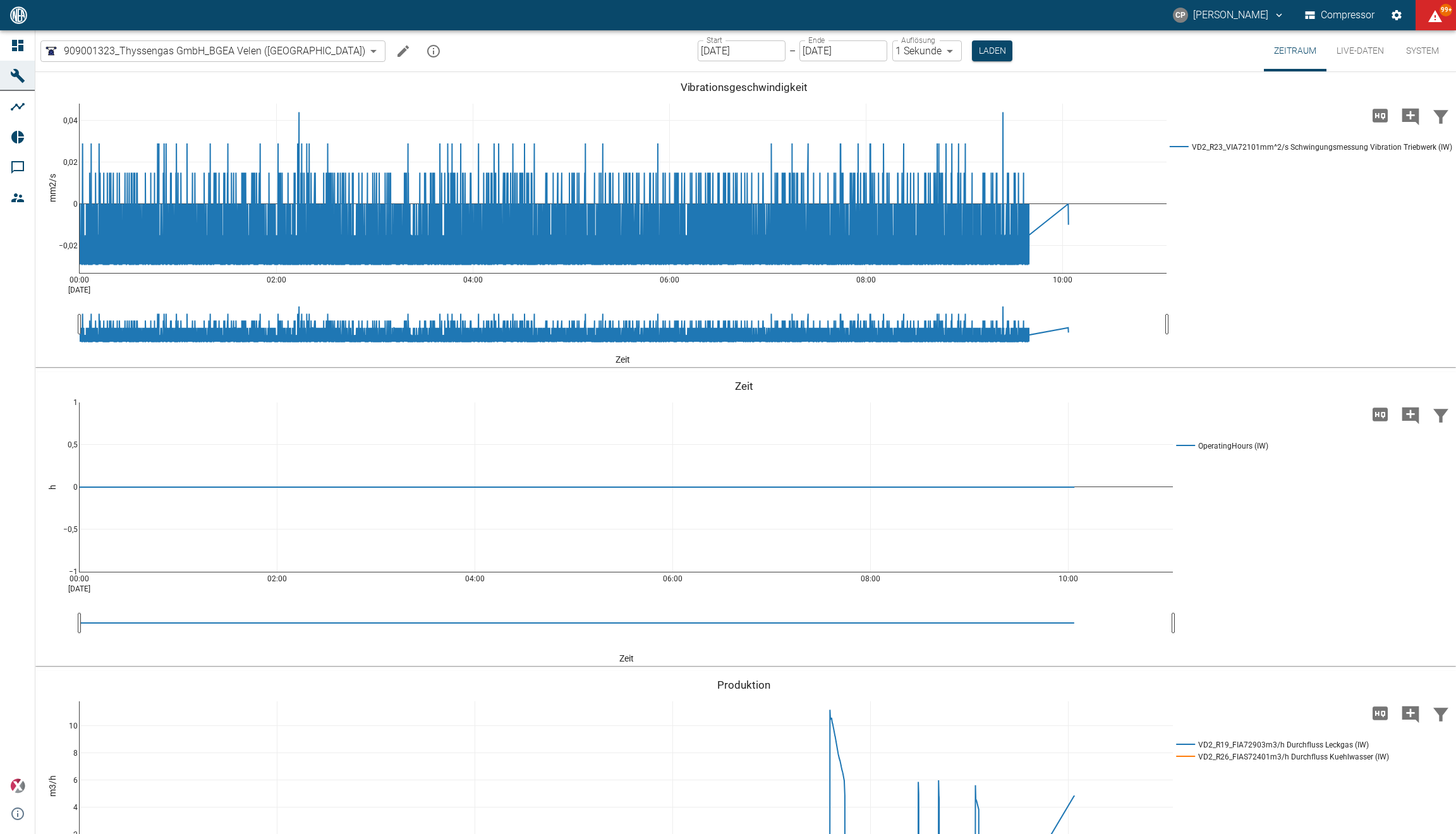
click at [1330, 62] on button "Live-Daten" at bounding box center [1360, 51] width 68 height 41
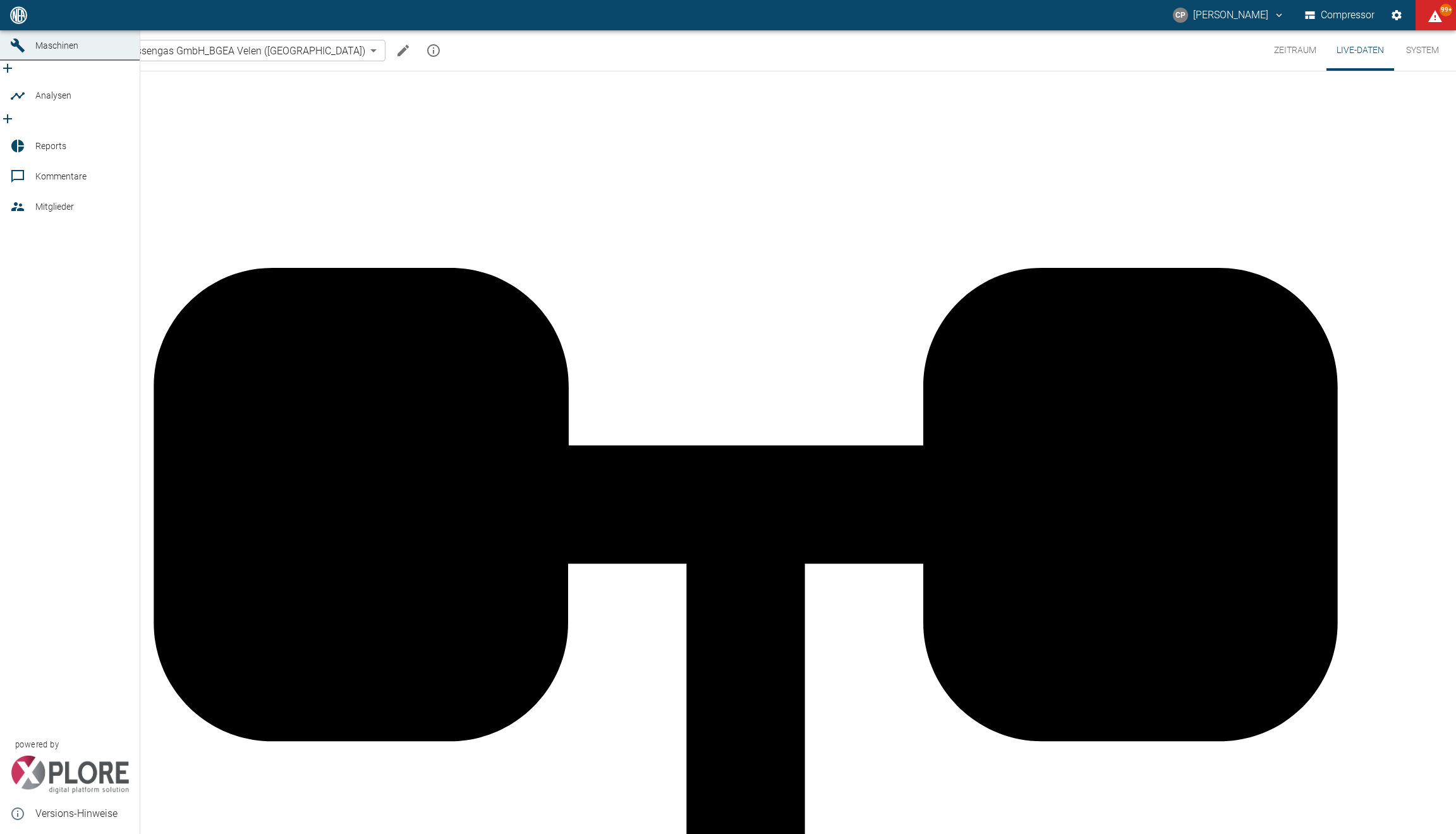
click at [28, 23] on div at bounding box center [20, 15] width 19 height 15
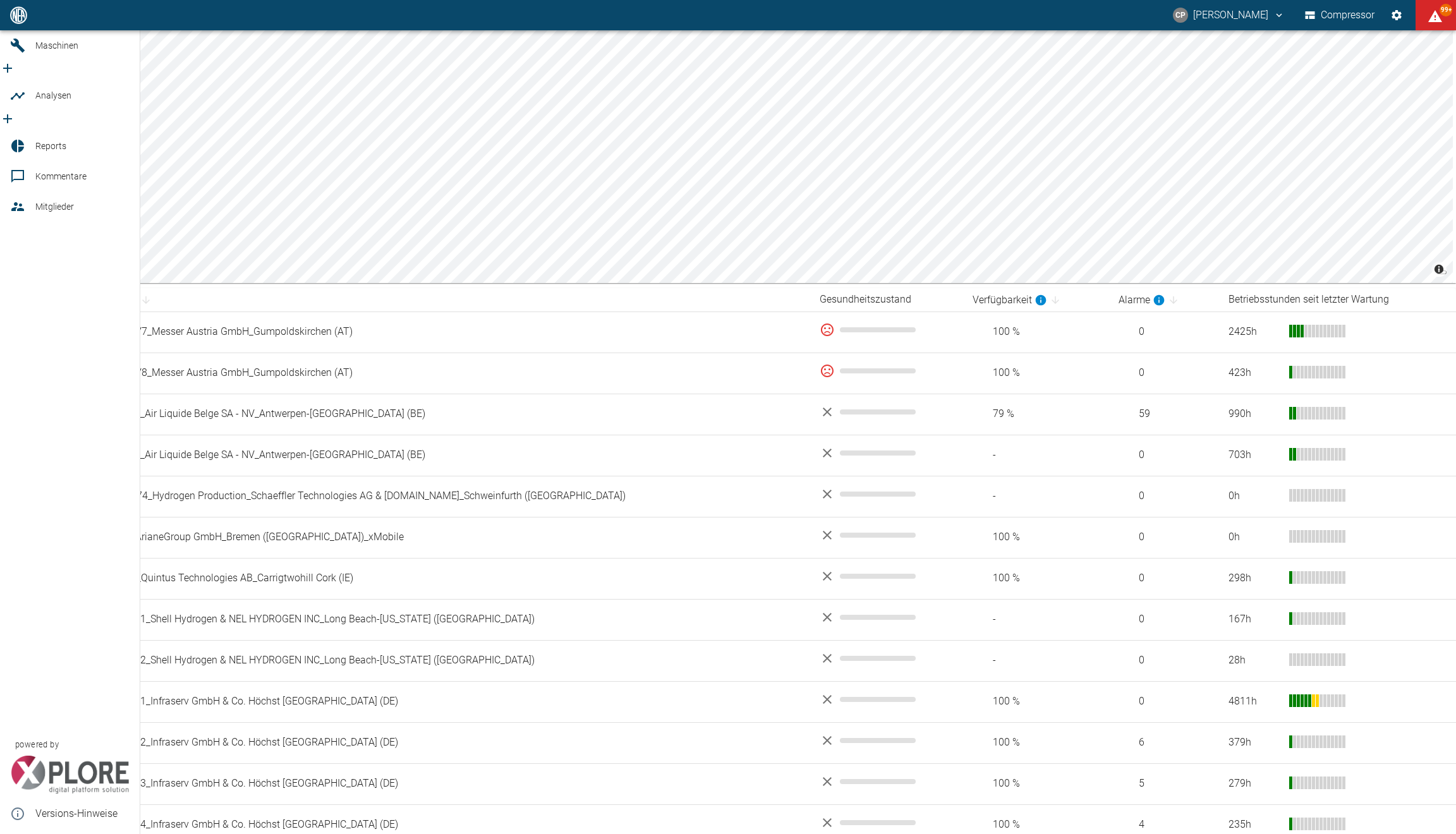
click at [28, 138] on div at bounding box center [20, 145] width 19 height 15
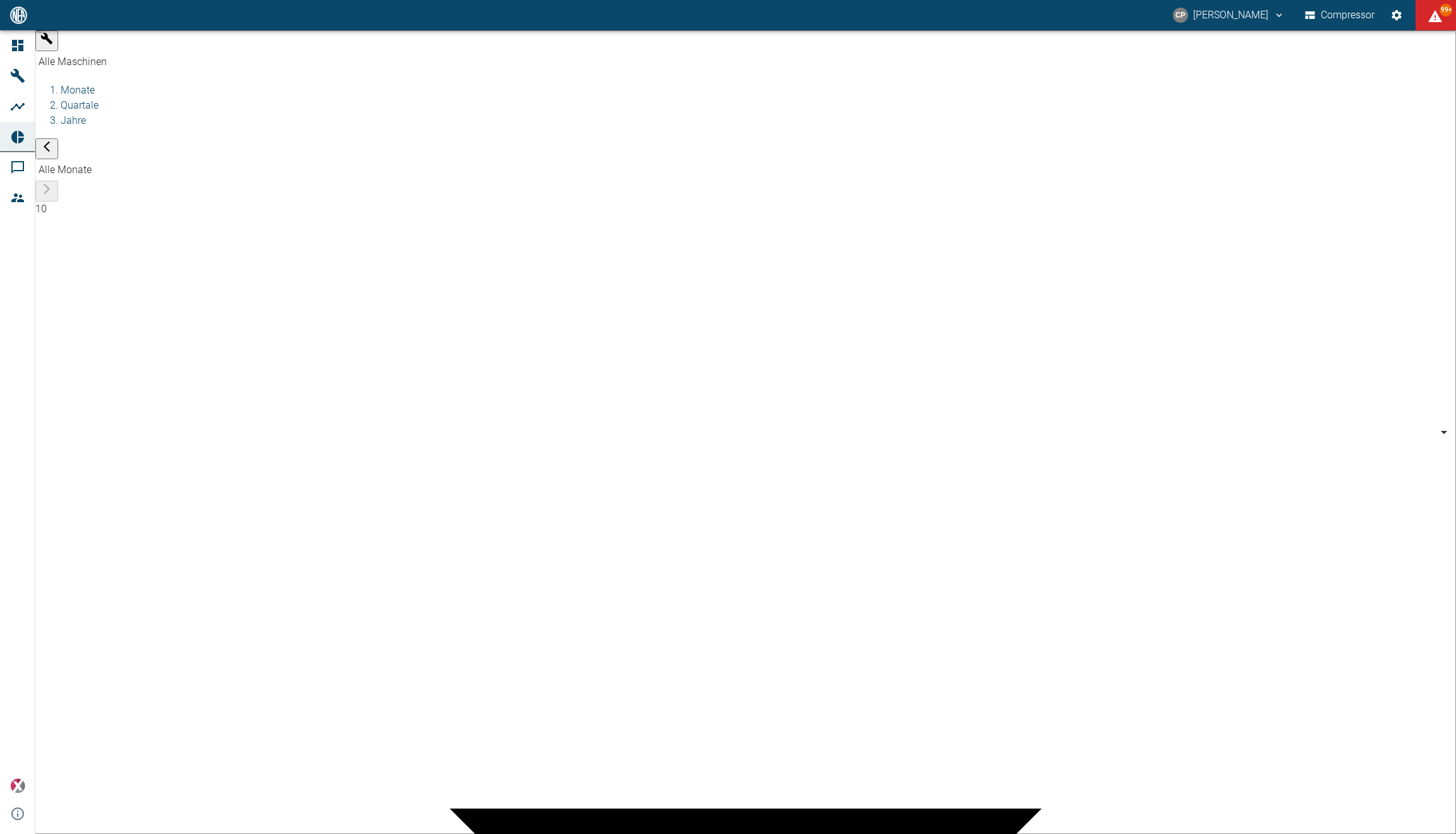
click at [165, 46] on body "[PERSON_NAME] Compressor 99+ Dashboard Maschinen Analysen Reports Kommentare Mi…" at bounding box center [728, 417] width 1456 height 834
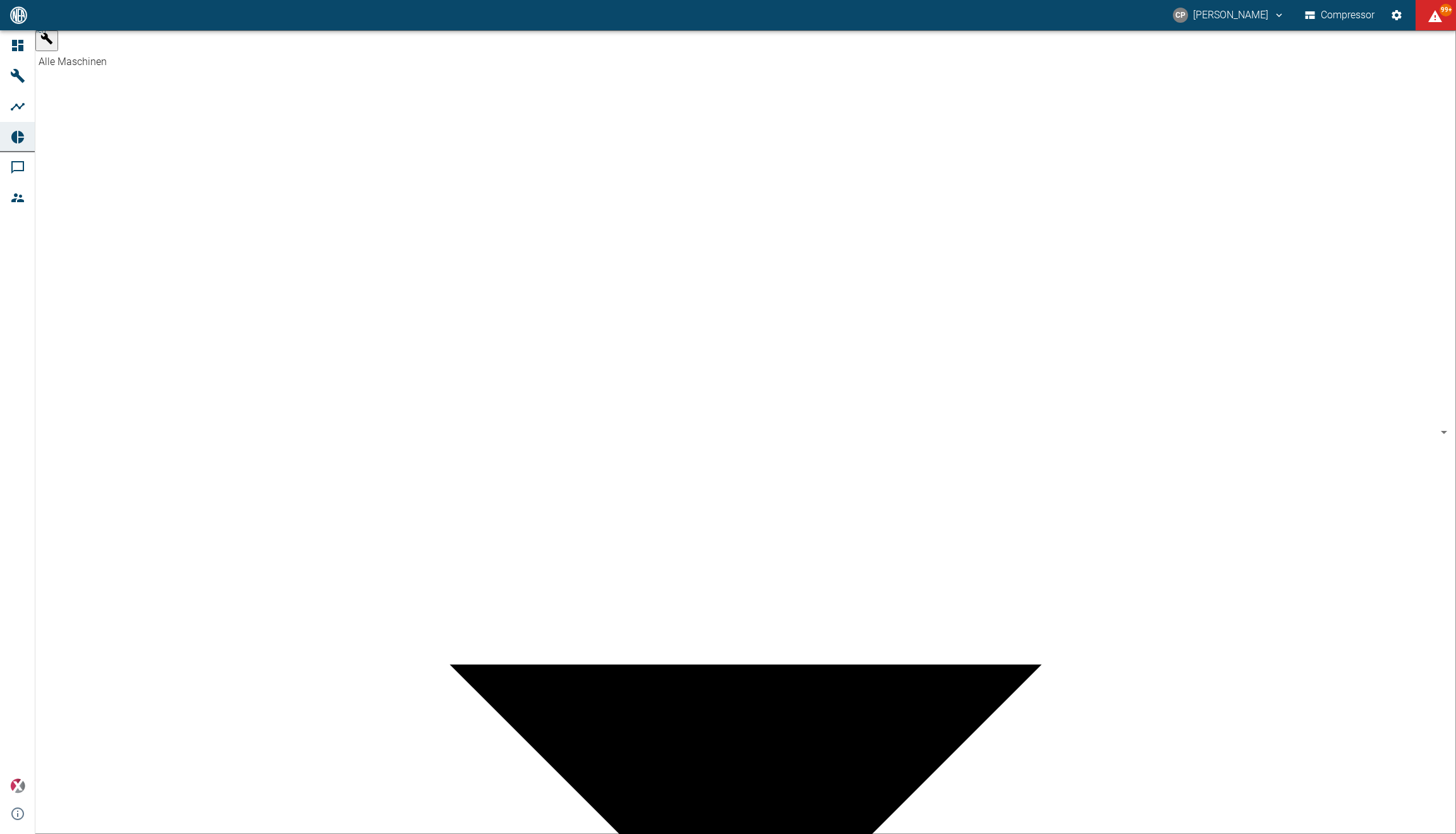
scroll to position [379, 0]
type input "a6252582-01dd-49cb-8dbe-0742b28bc007"
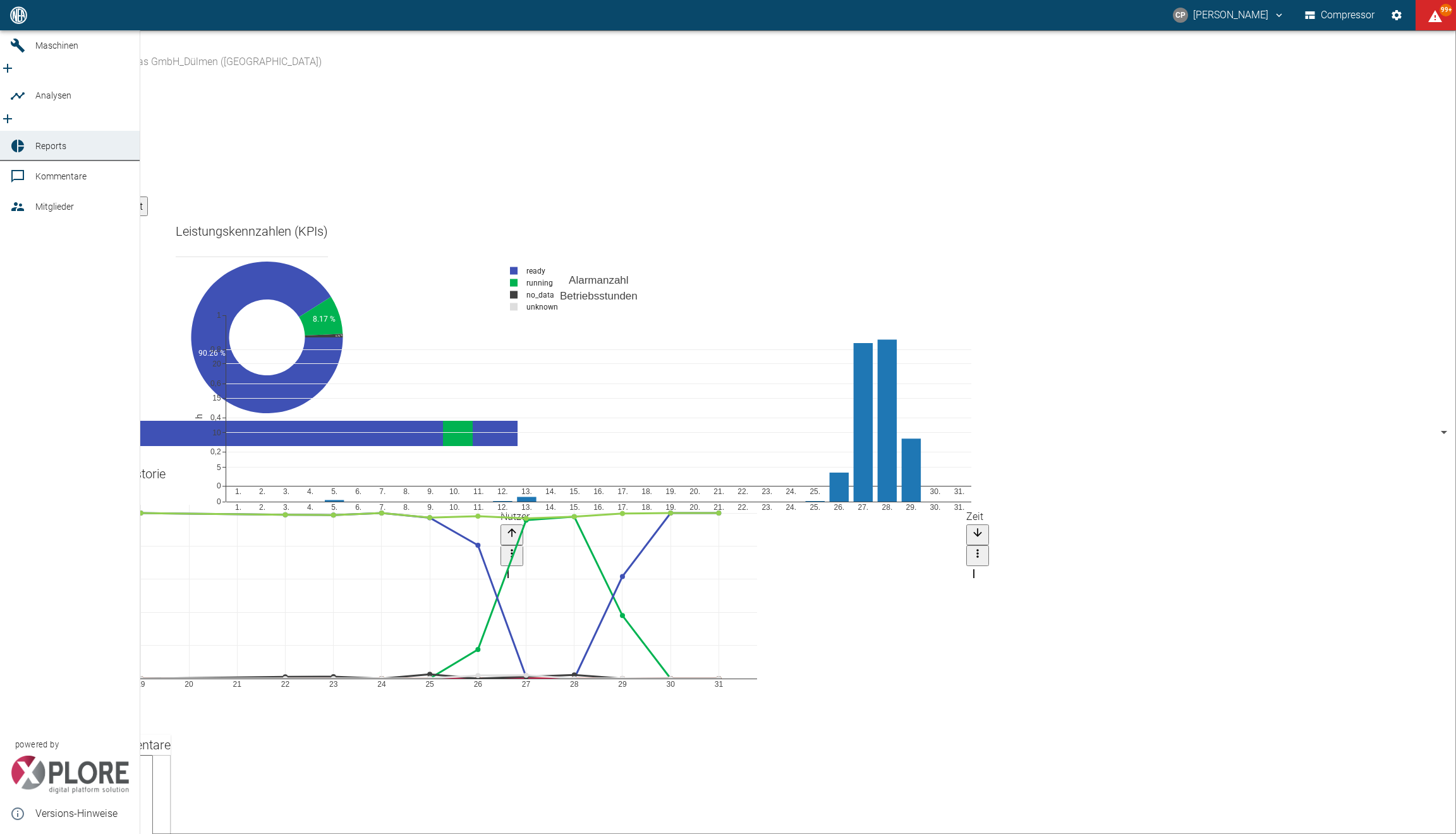
click at [18, 21] on icon at bounding box center [17, 15] width 12 height 12
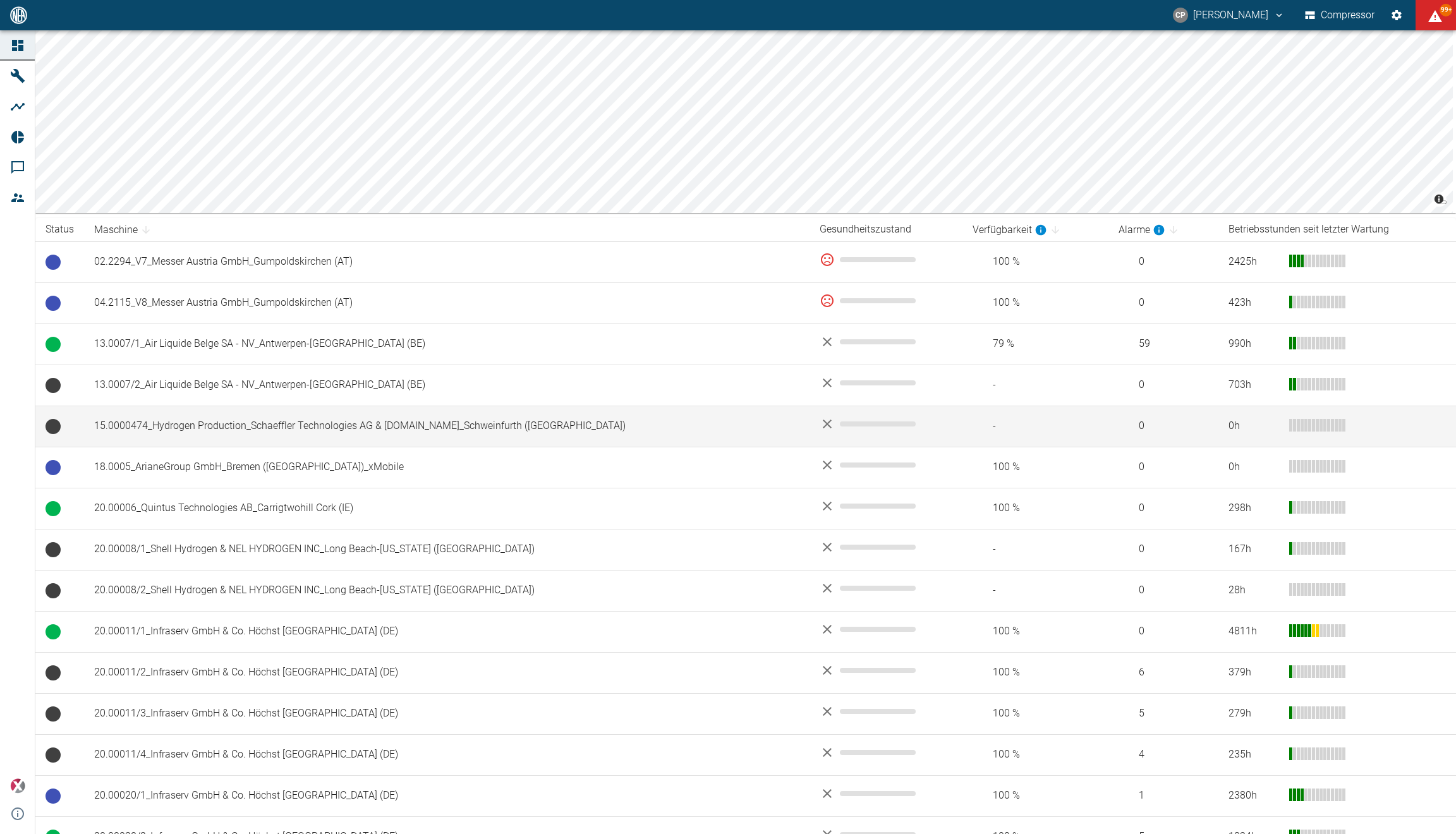
scroll to position [379, 0]
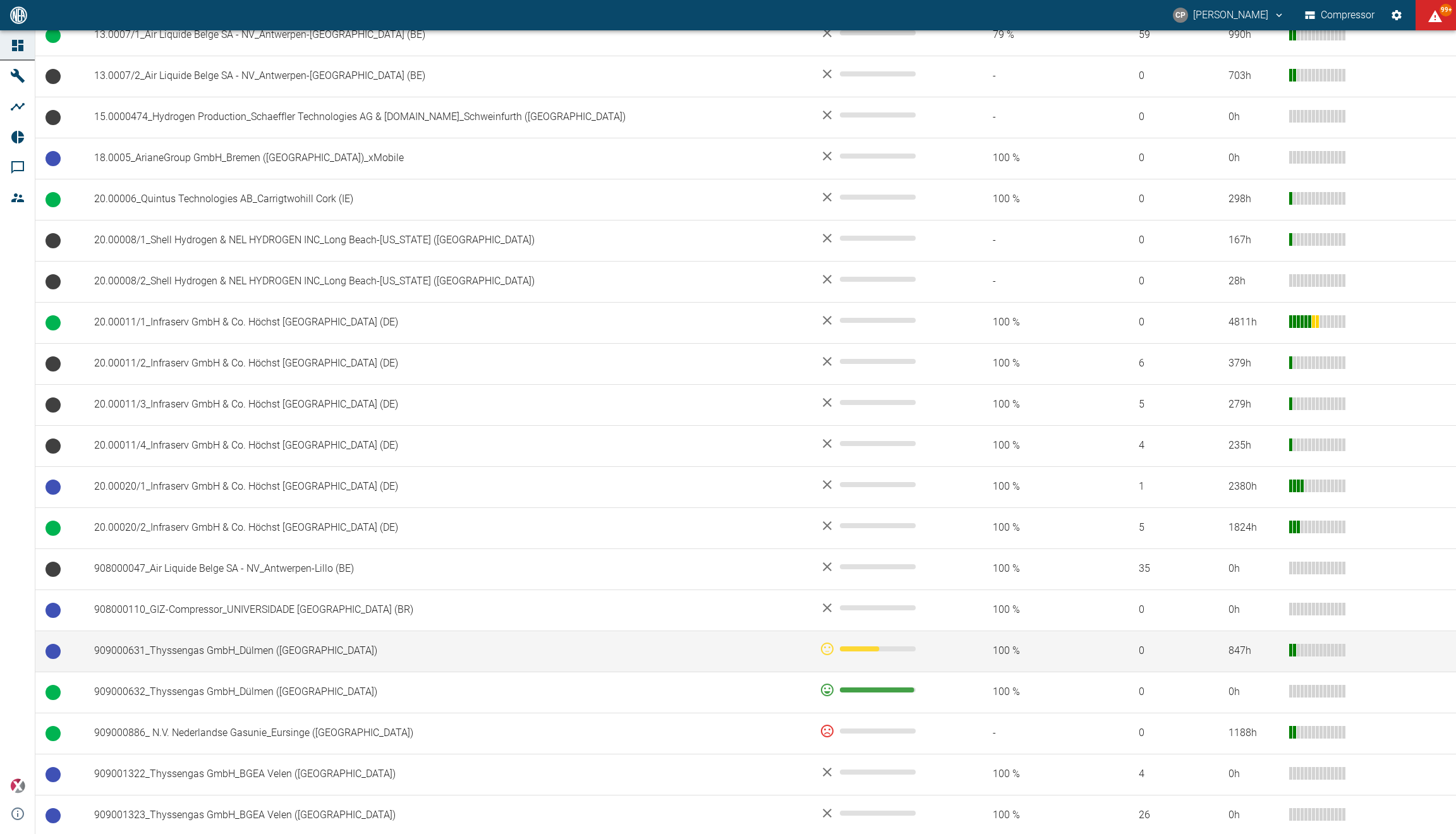
click at [274, 658] on td "909000631_Thyssengas GmbH_Dülmen ([GEOGRAPHIC_DATA])" at bounding box center [447, 651] width 726 height 41
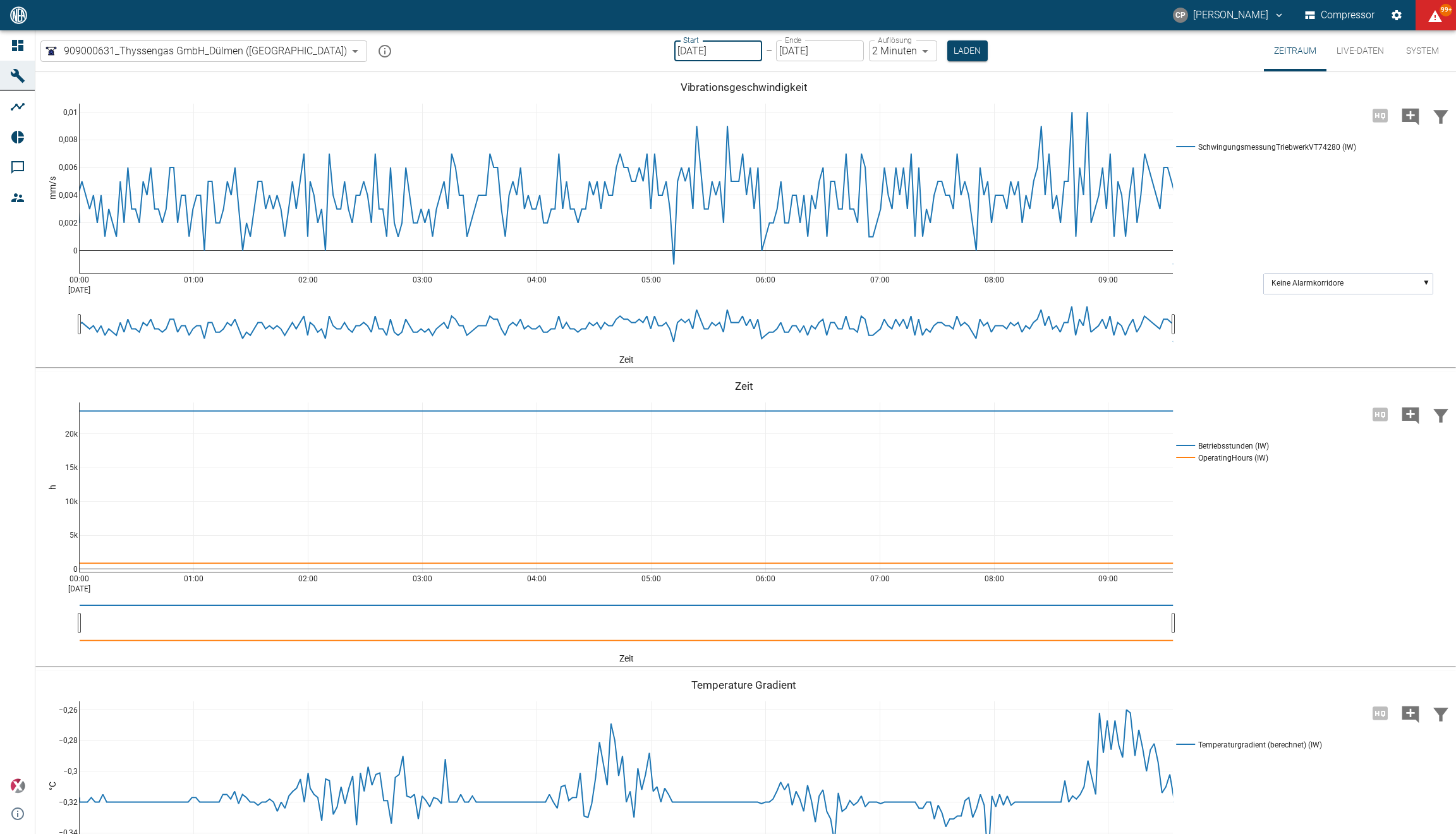
click at [674, 54] on input "[DATE]" at bounding box center [718, 51] width 88 height 21
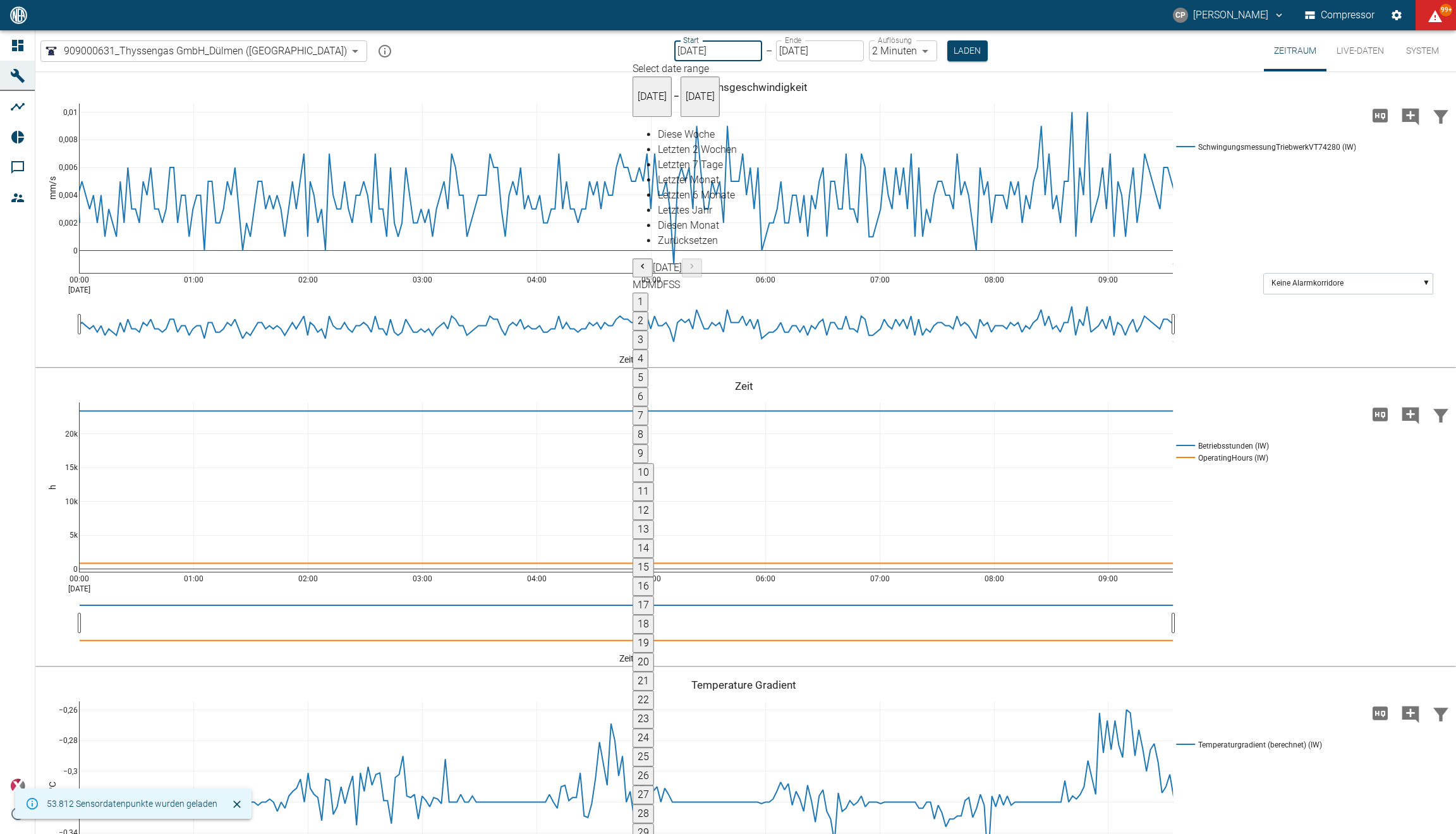
click at [654, 652] on button "20" at bounding box center [644, 662] width 22 height 19
type input "[DATE]"
click at [654, 652] on button "20" at bounding box center [644, 662] width 22 height 19
type input "[DATE]"
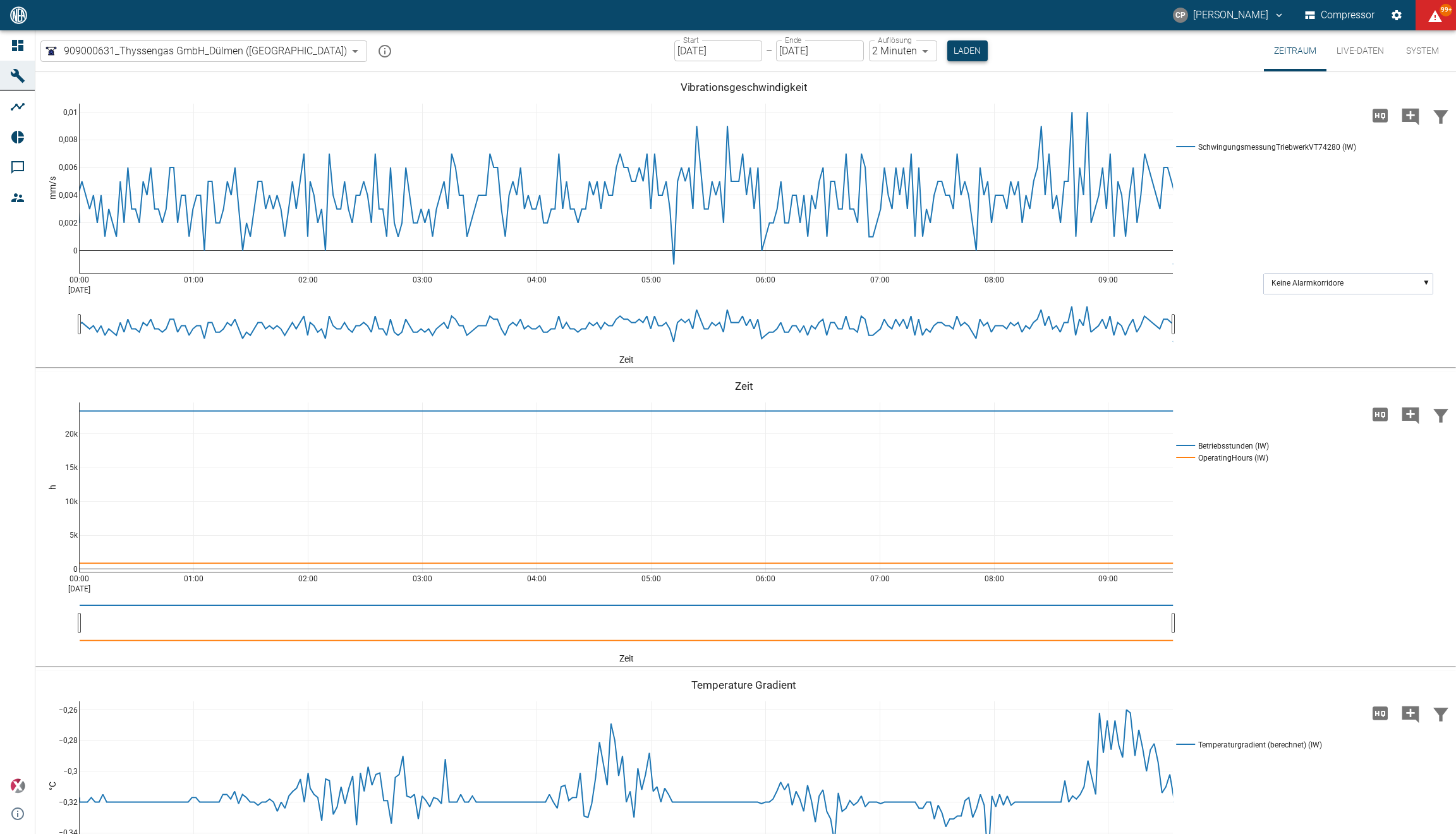
click at [947, 47] on button "Laden" at bounding box center [968, 51] width 41 height 21
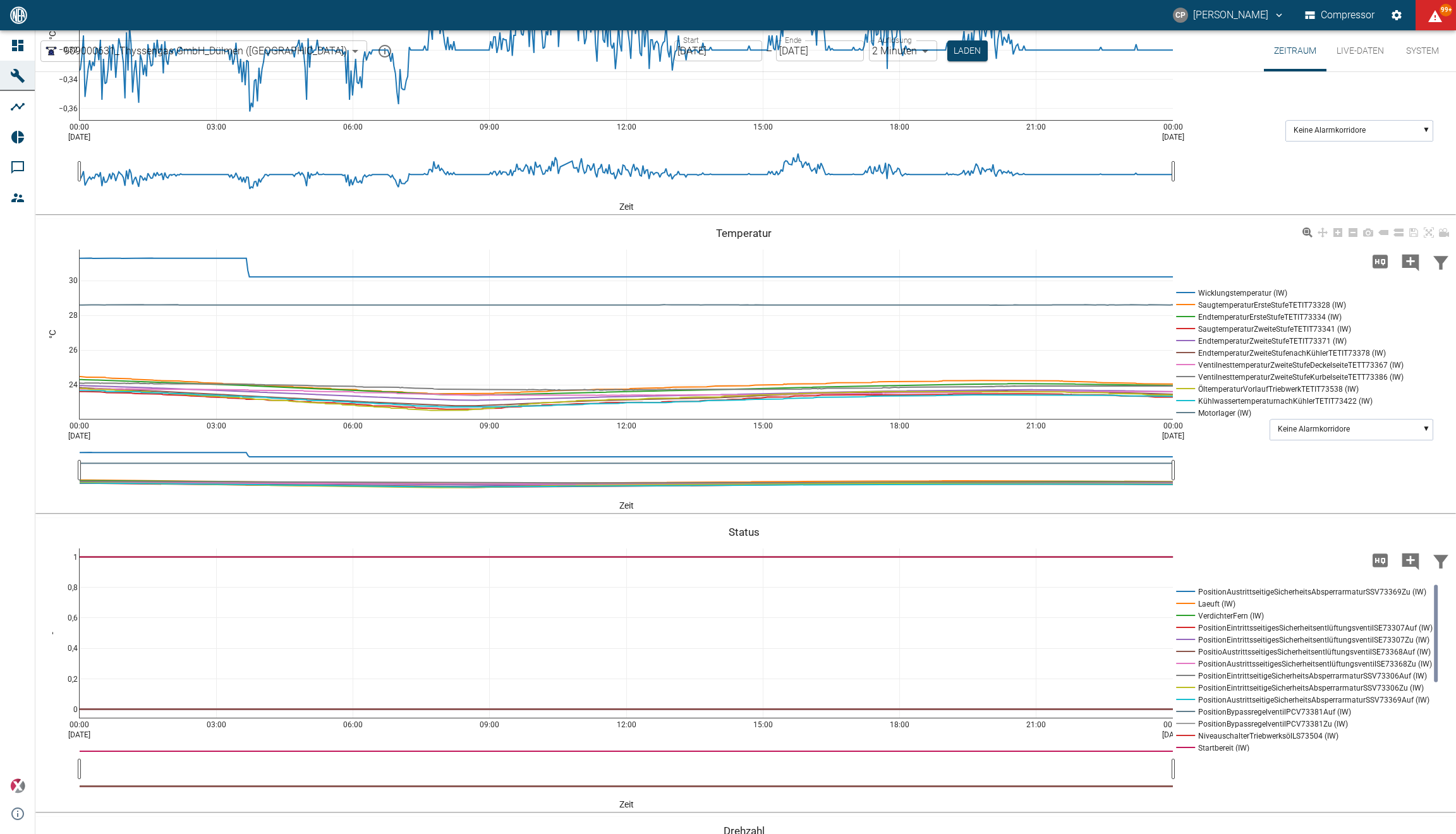
scroll to position [663, 0]
